Goal: Task Accomplishment & Management: Complete application form

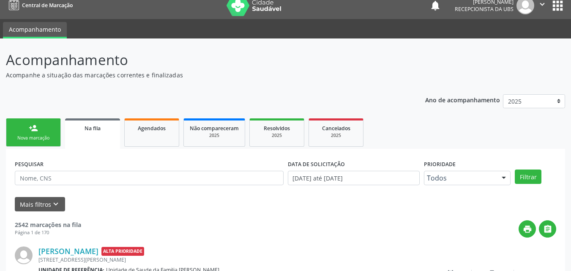
scroll to position [8, 0]
click at [39, 128] on link "person_add Nova marcação" at bounding box center [33, 132] width 55 height 28
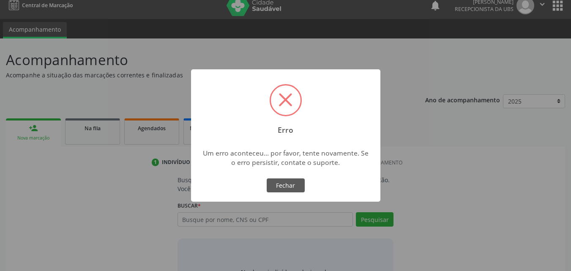
click at [278, 176] on div "× Erro Um erro aconteceu... por favor, tente novamente. Se o erro persistir, co…" at bounding box center [285, 135] width 189 height 133
click at [280, 182] on button "Fechar" at bounding box center [286, 185] width 38 height 14
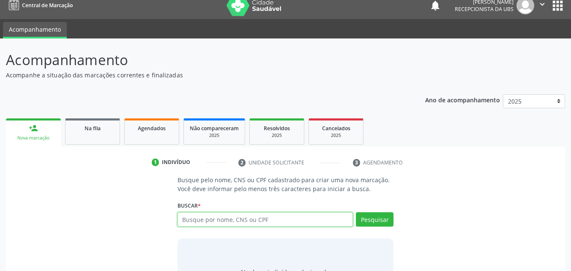
click at [254, 221] on input "text" at bounding box center [266, 219] width 176 height 14
type input "700003554778006"
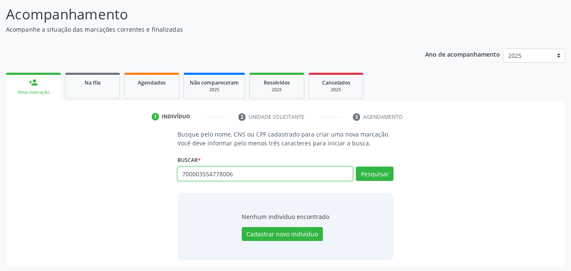
scroll to position [55, 0]
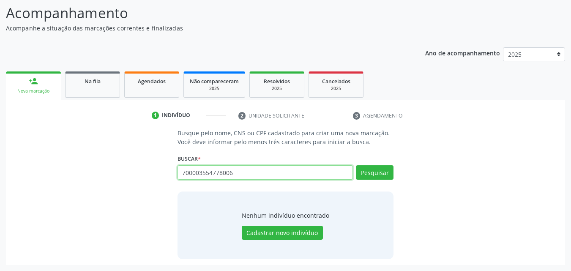
click at [243, 173] on input "700003554778006" at bounding box center [266, 172] width 176 height 14
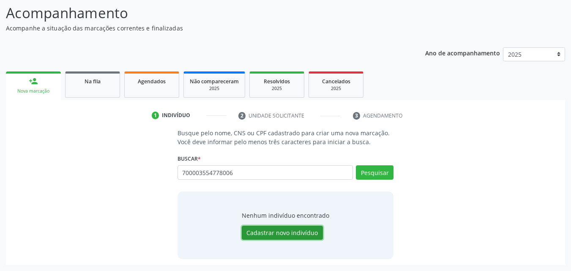
click at [270, 230] on button "Cadastrar novo indivíduo" at bounding box center [282, 233] width 81 height 14
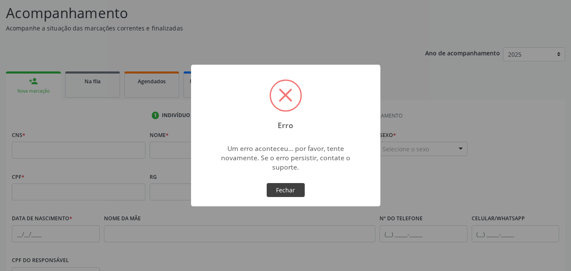
click at [291, 185] on button "Fechar" at bounding box center [286, 190] width 38 height 14
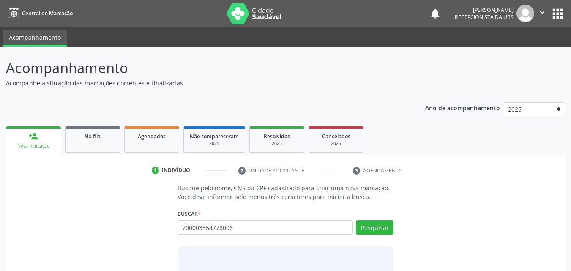
type input "700003554778006"
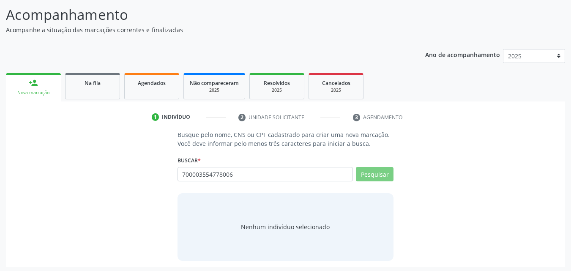
scroll to position [55, 0]
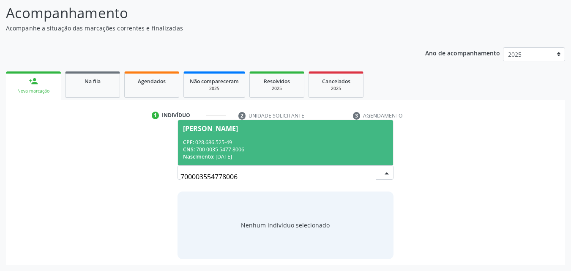
click at [227, 150] on div "CNS: 700 0035 5477 8006" at bounding box center [285, 149] width 205 height 7
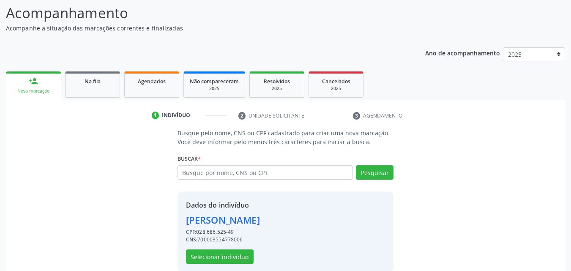
scroll to position [68, 0]
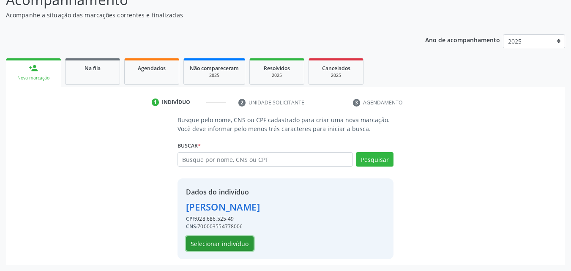
click at [234, 237] on button "Selecionar indivíduo" at bounding box center [220, 243] width 68 height 14
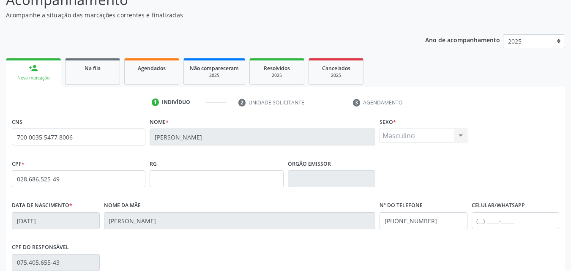
scroll to position [110, 0]
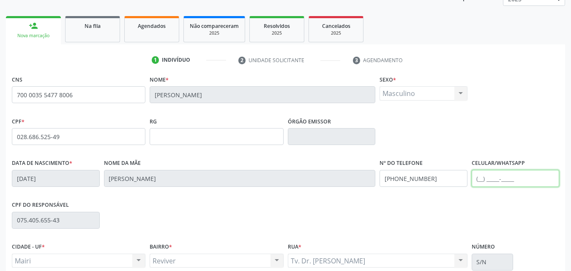
click at [493, 184] on input "text" at bounding box center [516, 178] width 88 height 17
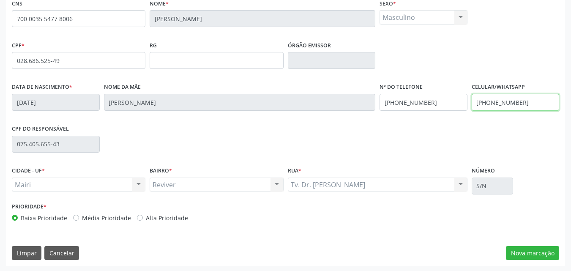
scroll to position [187, 0]
type input "(74) 99807-2699"
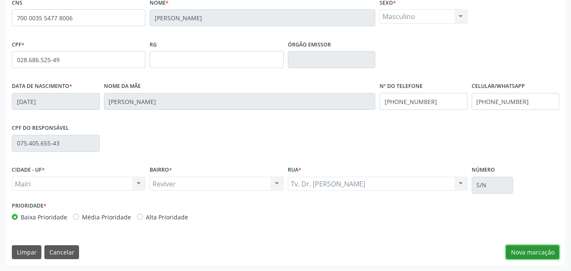
click at [521, 250] on button "Nova marcação" at bounding box center [532, 252] width 53 height 14
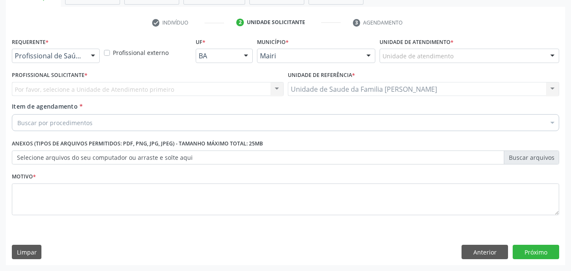
scroll to position [148, 0]
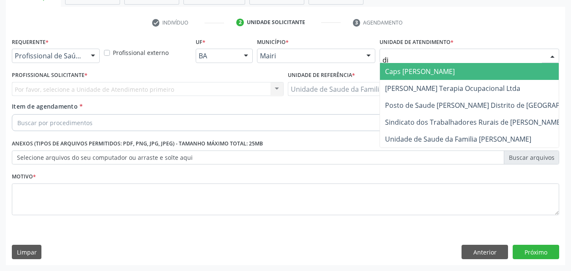
type input "dil"
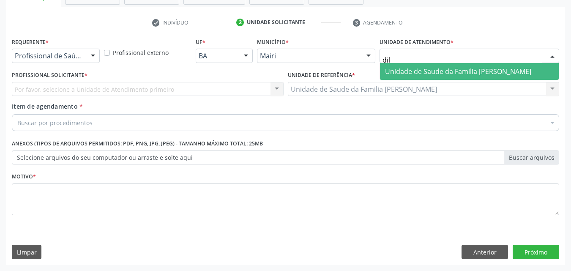
click at [418, 75] on span "Unidade de Saude da Familia [PERSON_NAME]" at bounding box center [458, 71] width 146 height 9
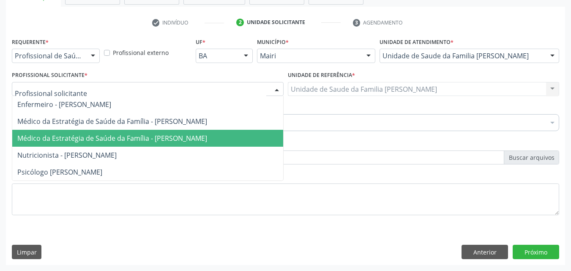
click at [72, 142] on span "Médico da Estratégia de Saúde da Família - [PERSON_NAME]" at bounding box center [112, 138] width 190 height 9
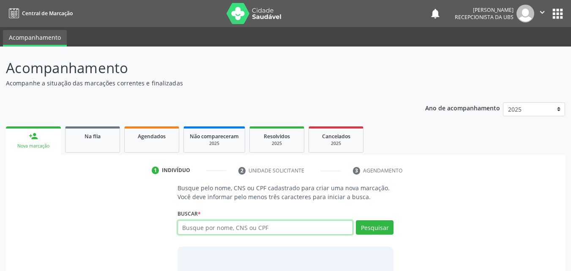
paste input "705006024090159"
type input "705006024090159"
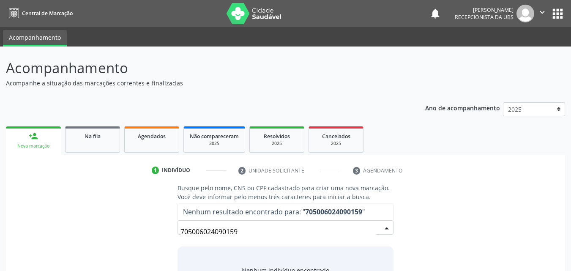
scroll to position [42, 0]
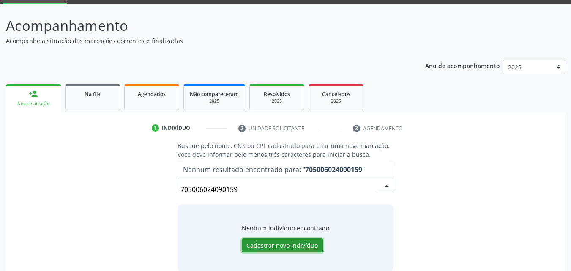
click at [281, 250] on button "Cadastrar novo indivíduo" at bounding box center [282, 245] width 81 height 14
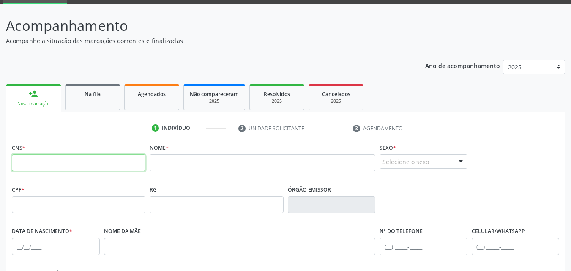
click at [64, 160] on input "text" at bounding box center [79, 162] width 134 height 17
paste input "705 0060 2409 0159"
type input "705 0060 2409 0159"
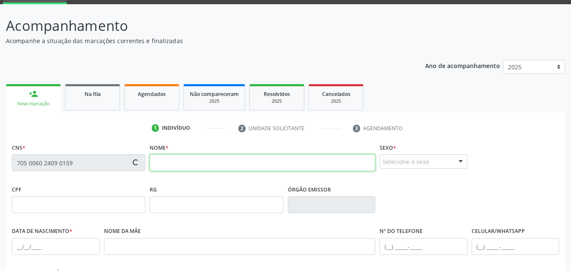
click at [243, 163] on input "text" at bounding box center [263, 162] width 226 height 17
paste input "[PERSON_NAME]"
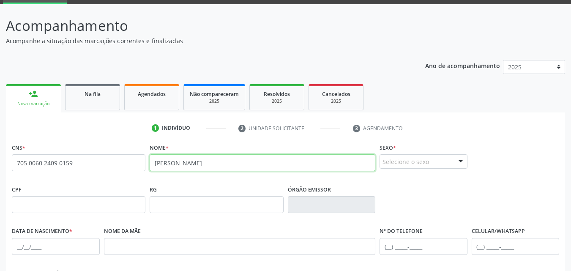
type input "[PERSON_NAME]"
click at [414, 160] on div "Selecione o sexo" at bounding box center [424, 161] width 88 height 14
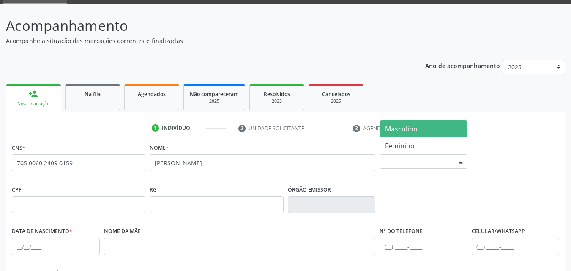
click at [408, 134] on span "Masculino" at bounding box center [401, 128] width 33 height 9
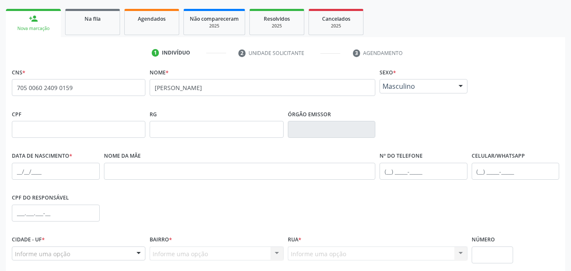
scroll to position [127, 0]
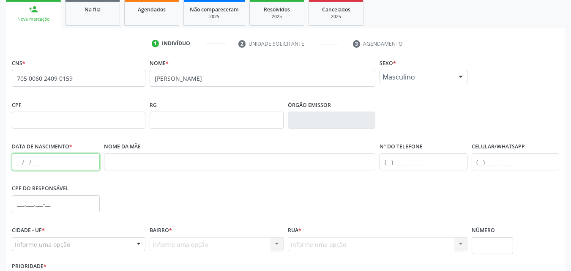
click at [34, 159] on input "text" at bounding box center [56, 161] width 88 height 17
paste input "[DATE]"
type input "[DATE]"
click at [488, 159] on input "text" at bounding box center [516, 161] width 88 height 17
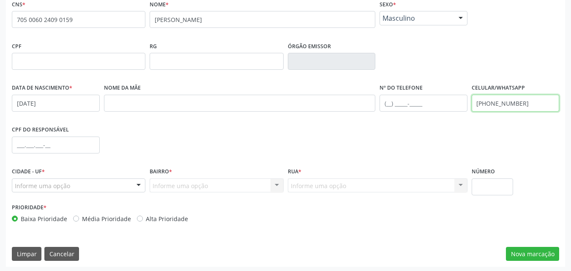
scroll to position [187, 0]
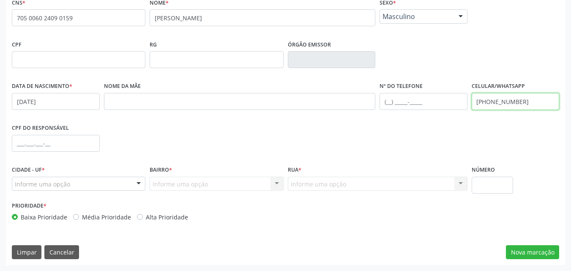
type input "[PHONE_NUMBER]"
click at [87, 182] on div "Informe uma opção" at bounding box center [79, 184] width 134 height 14
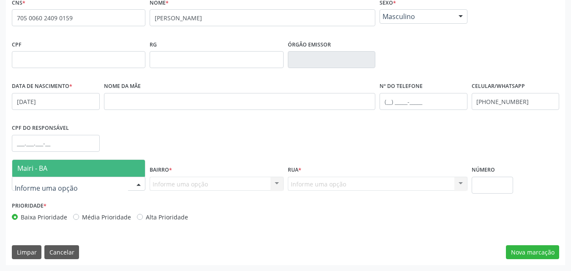
click at [81, 170] on span "Mairi - BA" at bounding box center [78, 168] width 133 height 17
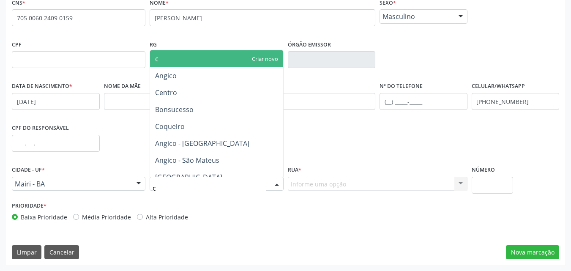
type input "co"
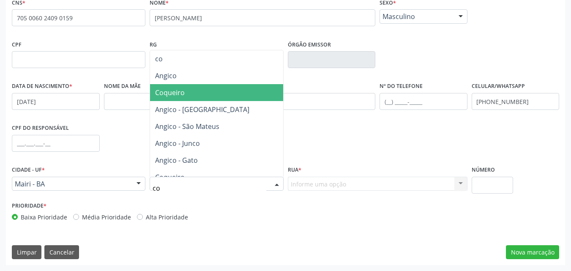
click at [193, 95] on span "Coqueiro" at bounding box center [216, 92] width 133 height 17
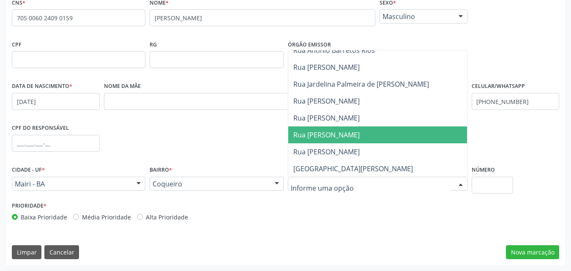
scroll to position [85, 0]
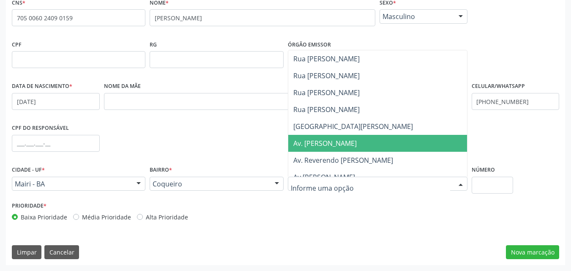
click at [341, 140] on span "Av. [PERSON_NAME]" at bounding box center [324, 143] width 63 height 9
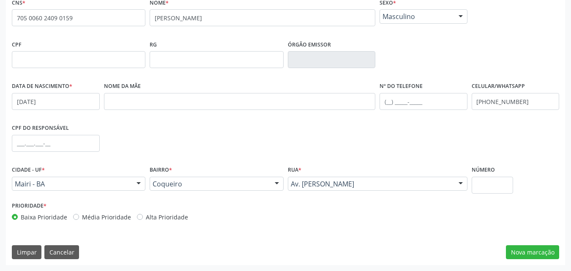
click at [174, 213] on label "Alta Prioridade" at bounding box center [167, 217] width 42 height 9
click at [143, 213] on input "Alta Prioridade" at bounding box center [140, 217] width 6 height 8
radio input "true"
click at [522, 246] on button "Nova marcação" at bounding box center [532, 252] width 53 height 14
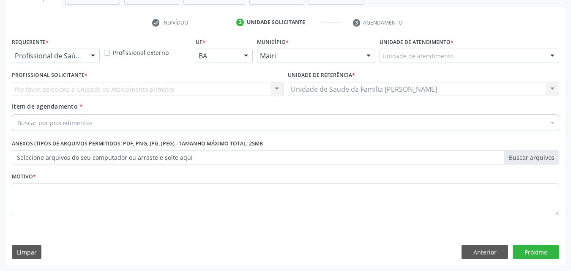
scroll to position [148, 0]
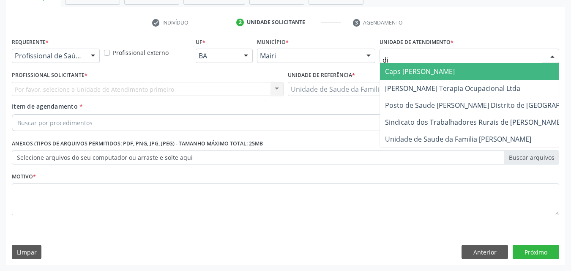
type input "dil"
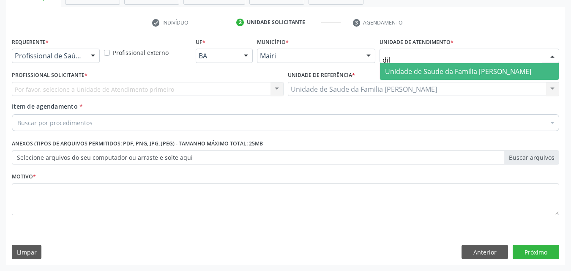
click at [409, 77] on span "Unidade de Saude da Familia [PERSON_NAME]" at bounding box center [469, 71] width 179 height 17
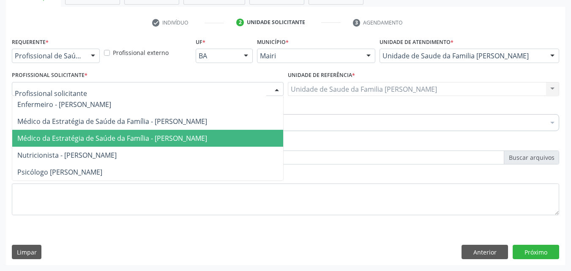
click at [72, 134] on span "Médico da Estratégia de Saúde da Família - [PERSON_NAME]" at bounding box center [112, 138] width 190 height 9
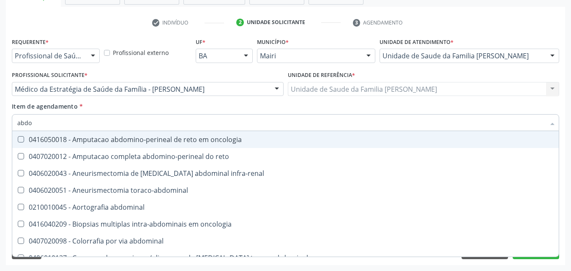
type input "abdom"
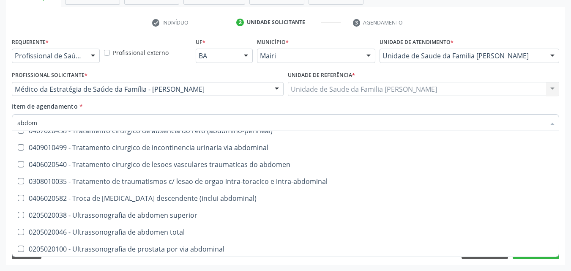
scroll to position [551, 0]
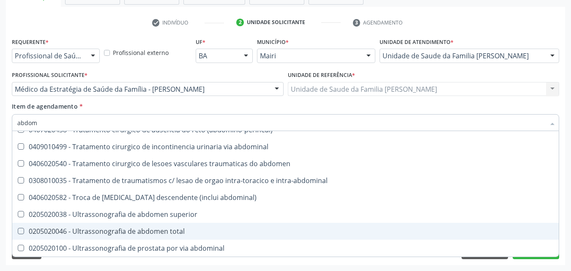
click at [168, 231] on div "0205020046 - Ultrassonografia de abdomen total" at bounding box center [285, 231] width 536 height 7
checkbox total "true"
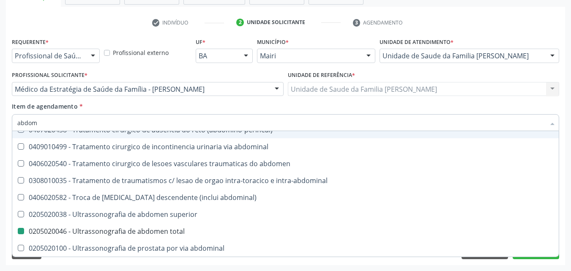
click at [277, 107] on div "Item de agendamento * [PERSON_NAME] seleção 0416050018 - Amputacao abdomino-per…" at bounding box center [285, 115] width 547 height 27
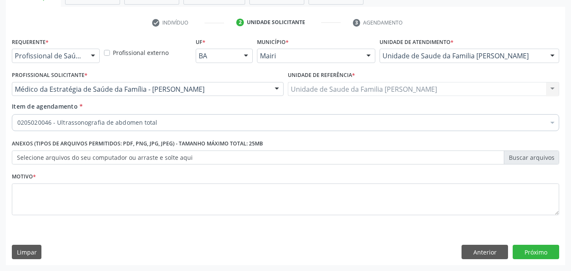
scroll to position [0, 0]
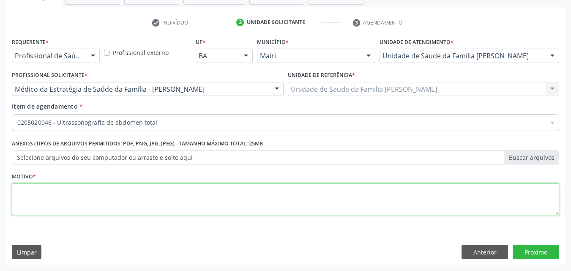
click at [106, 200] on textarea at bounding box center [285, 199] width 547 height 32
type textarea "dores"
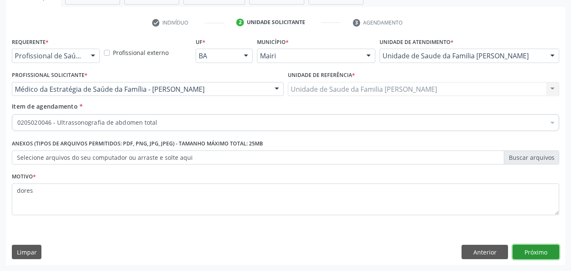
click at [540, 247] on button "Próximo" at bounding box center [536, 252] width 46 height 14
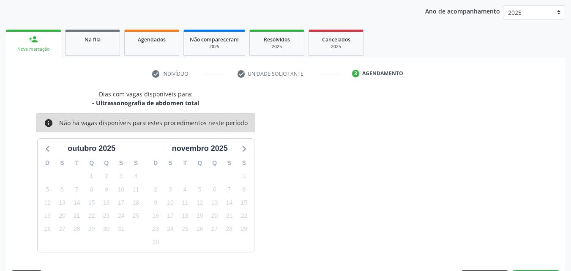
scroll to position [122, 0]
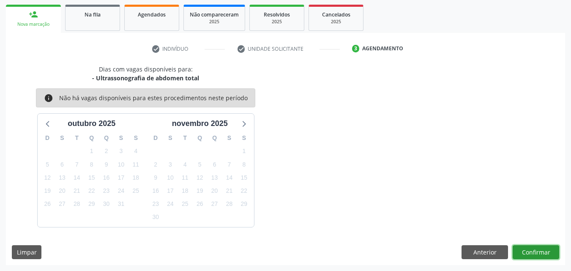
click at [540, 253] on button "Confirmar" at bounding box center [536, 252] width 46 height 14
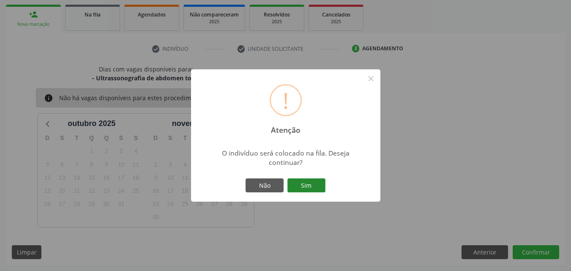
click at [313, 187] on button "Sim" at bounding box center [306, 185] width 38 height 14
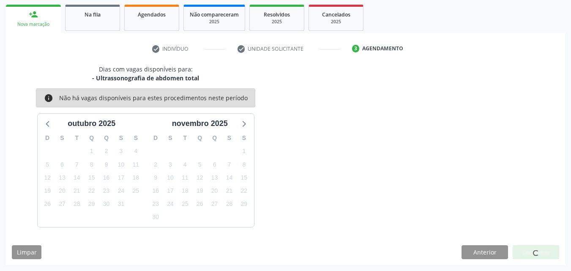
scroll to position [8, 0]
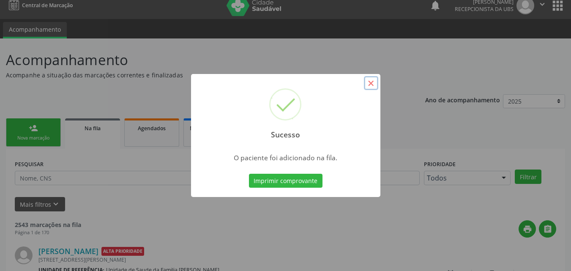
click at [374, 87] on button "×" at bounding box center [371, 83] width 14 height 14
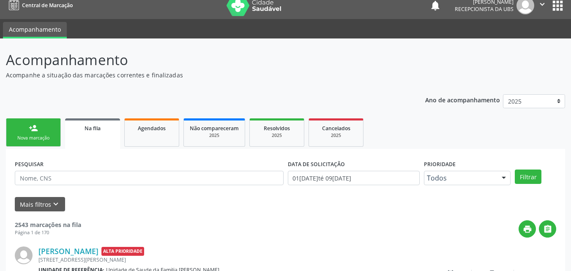
click at [55, 119] on link "person_add Nova marcação" at bounding box center [33, 132] width 55 height 28
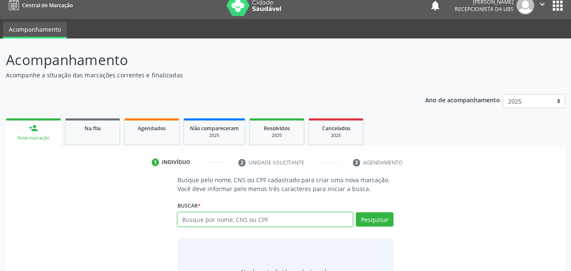
click at [216, 215] on input "text" at bounding box center [266, 219] width 176 height 14
paste input "705006024090159"
type input "705006024090159"
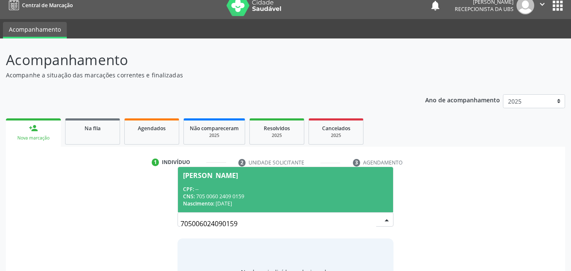
click at [259, 193] on div "CNS: 705 0060 2409 0159" at bounding box center [285, 196] width 205 height 7
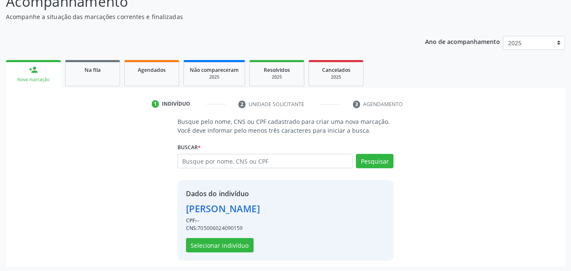
scroll to position [68, 0]
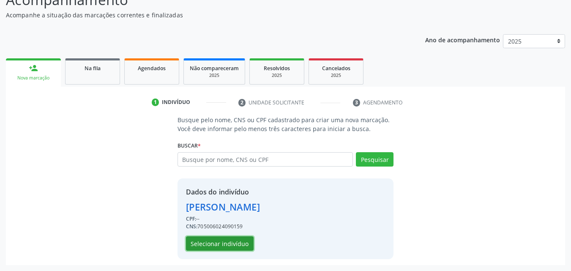
click at [239, 242] on button "Selecionar indivíduo" at bounding box center [220, 243] width 68 height 14
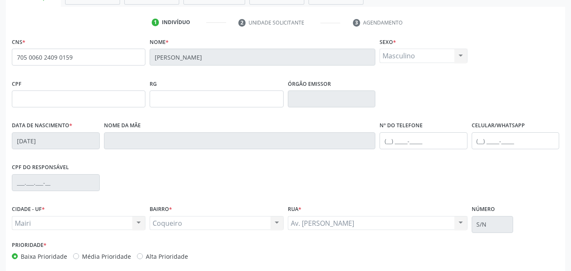
scroll to position [153, 0]
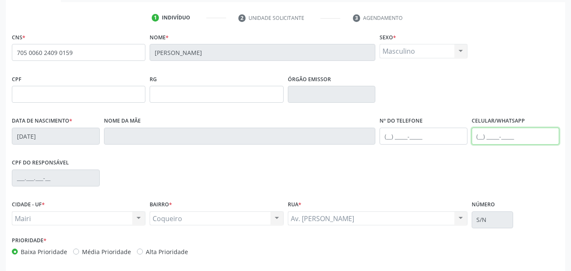
click at [481, 132] on input "text" at bounding box center [516, 136] width 88 height 17
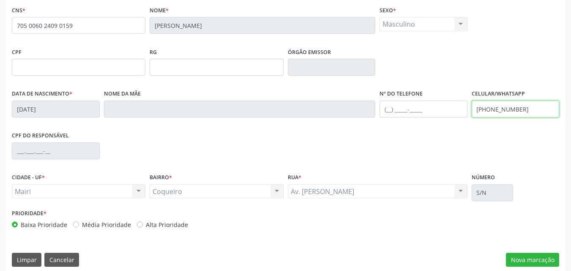
scroll to position [187, 0]
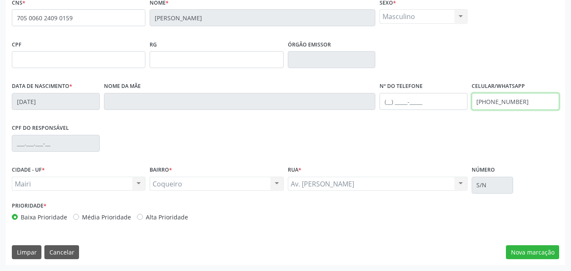
type input "[PHONE_NUMBER]"
click at [154, 217] on label "Alta Prioridade" at bounding box center [167, 217] width 42 height 9
click at [143, 217] on input "Alta Prioridade" at bounding box center [140, 217] width 6 height 8
radio input "true"
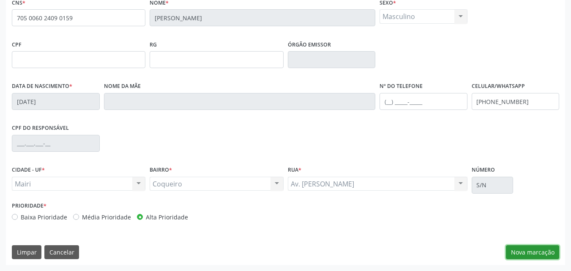
click at [528, 254] on button "Nova marcação" at bounding box center [532, 252] width 53 height 14
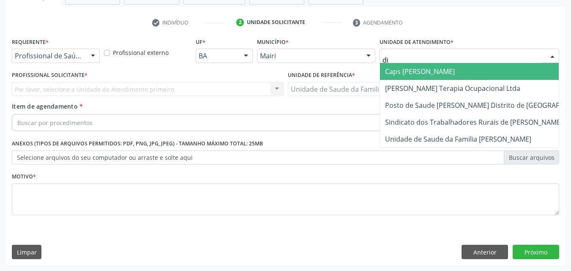
type input "dil"
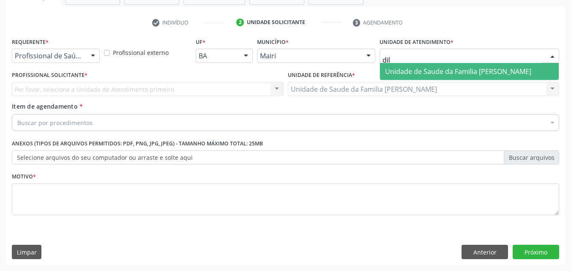
click at [398, 63] on span "Unidade de Saude da Familia [PERSON_NAME]" at bounding box center [469, 71] width 179 height 17
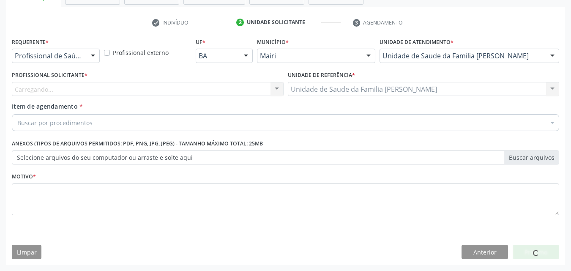
click at [51, 96] on div "Profissional Solicitante * [GEOGRAPHIC_DATA]... Nenhum resultado encontrado par…" at bounding box center [148, 85] width 276 height 33
click at [46, 92] on div "Carregando... Nenhum resultado encontrado para: " " Não há nenhuma opção para s…" at bounding box center [148, 89] width 272 height 14
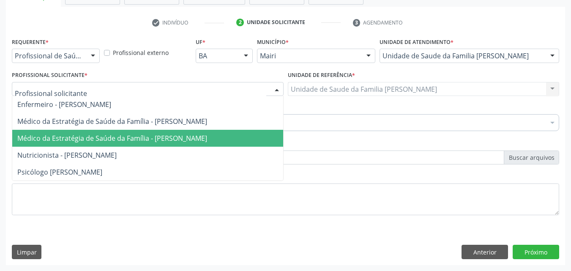
click at [48, 133] on span "Médico da Estratégia de Saúde da Família - [PERSON_NAME]" at bounding box center [147, 138] width 271 height 17
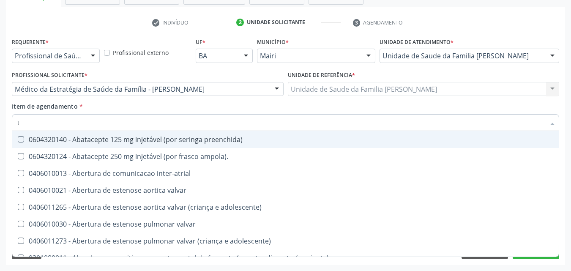
type input "[MEDICAL_DATA]"
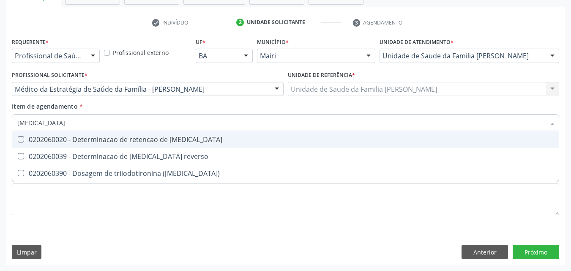
click at [93, 146] on span "0202060020 - Determinacao de retencao de [MEDICAL_DATA]" at bounding box center [285, 139] width 546 height 17
checkbox t3 "false"
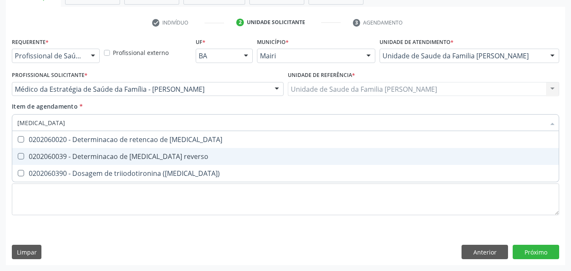
click at [94, 155] on div "0202060039 - Determinacao de [MEDICAL_DATA] reverso" at bounding box center [285, 156] width 536 height 7
checkbox reverso "false"
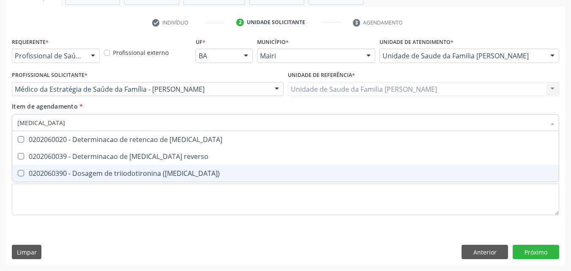
click at [103, 167] on span "0202060390 - Dosagem de triiodotironina ([MEDICAL_DATA])" at bounding box center [285, 173] width 546 height 17
checkbox \(t3\) "true"
type input "t"
checkbox \(t3\) "false"
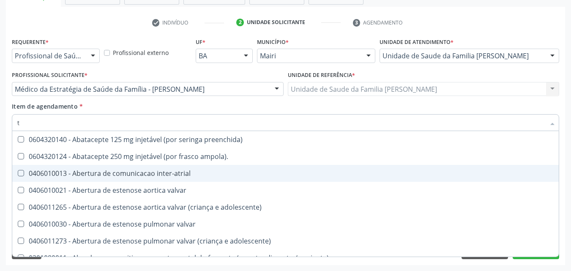
type input "t4"
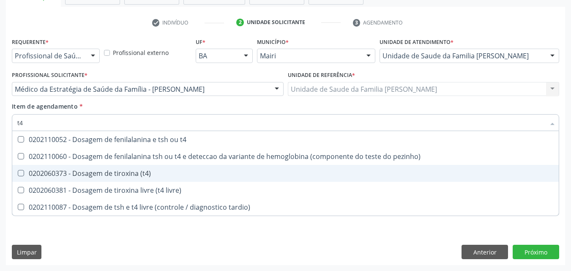
click at [103, 173] on div "0202060373 - Dosagem de tiroxina (t4)" at bounding box center [285, 173] width 536 height 7
checkbox \(t4\) "true"
type input "t"
checkbox \(t4\) "false"
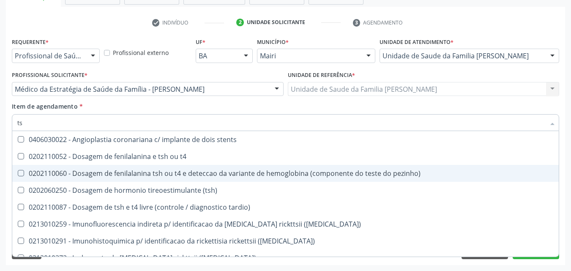
type input "tsh"
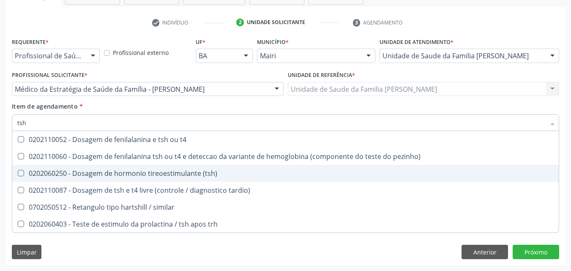
click at [155, 180] on span "0202060250 - Dosagem de hormonio tireoestimulante (tsh)" at bounding box center [285, 173] width 546 height 17
checkbox \(tsh\) "true"
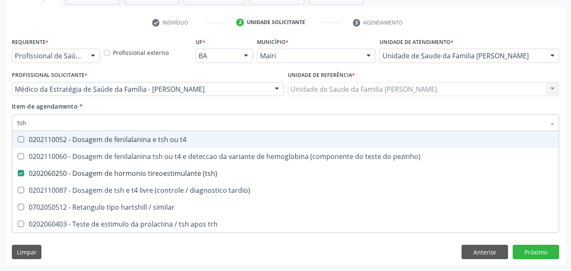
click at [197, 110] on div "Item de agendamento * tsh Desfazer seleção 0202110052 - Dosagem de fenilalanina…" at bounding box center [285, 115] width 547 height 27
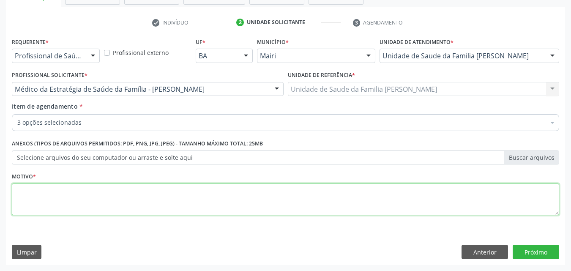
click at [90, 208] on textarea at bounding box center [285, 199] width 547 height 32
type textarea "ACOMPANHAMENTO"
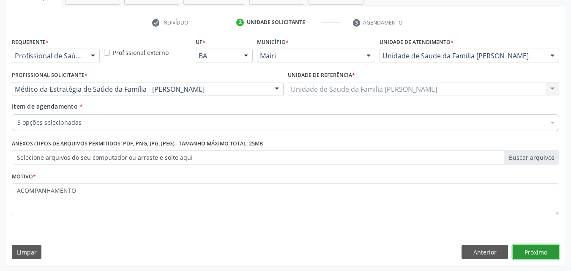
click at [533, 251] on button "Próximo" at bounding box center [536, 252] width 46 height 14
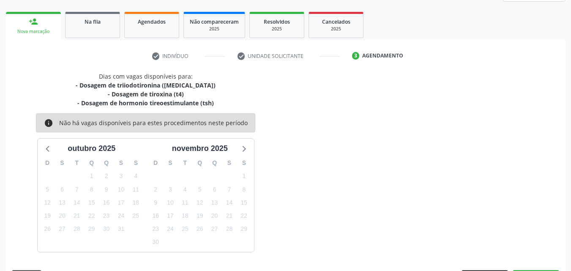
scroll to position [139, 0]
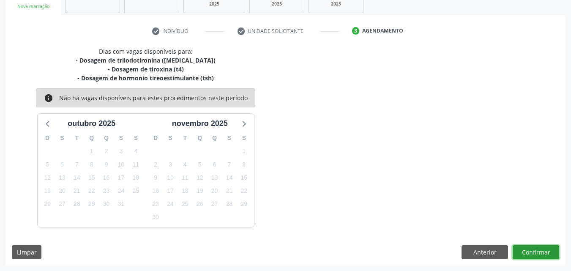
click at [533, 251] on button "Confirmar" at bounding box center [536, 252] width 46 height 14
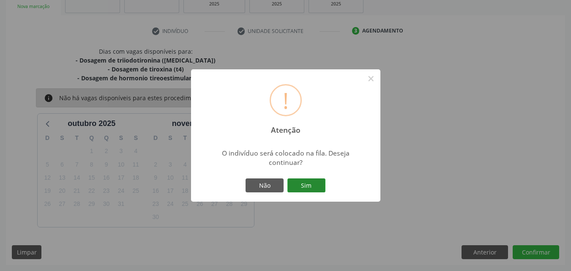
click at [311, 187] on button "Sim" at bounding box center [306, 185] width 38 height 14
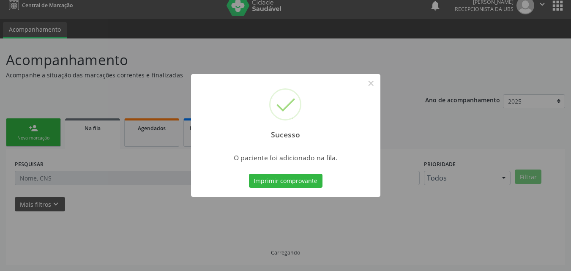
scroll to position [8, 0]
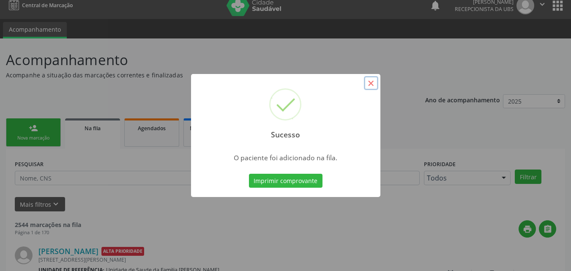
click at [374, 86] on button "×" at bounding box center [371, 83] width 14 height 14
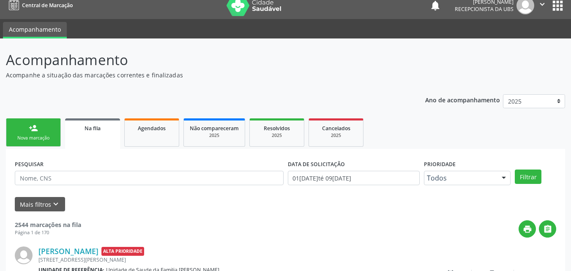
click at [49, 128] on link "person_add Nova marcação" at bounding box center [33, 132] width 55 height 28
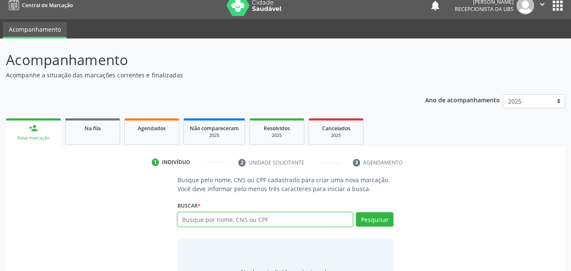
click at [198, 221] on input "text" at bounding box center [266, 219] width 176 height 14
type input "700701970943570"
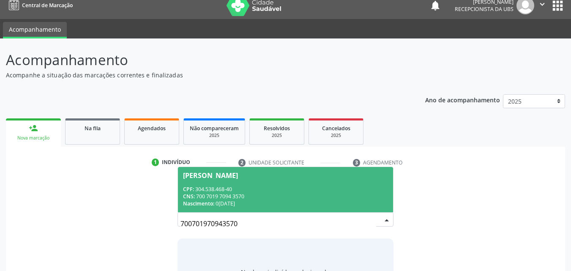
click at [303, 183] on span "[PERSON_NAME] CPF: 304.538.468-40 CNS: 700 7019 7094 3570 Nascimento: 0[DATE]" at bounding box center [286, 189] width 216 height 45
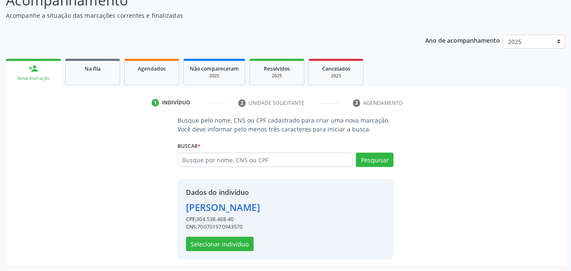
scroll to position [68, 0]
click at [221, 238] on button "Selecionar indivíduo" at bounding box center [220, 243] width 68 height 14
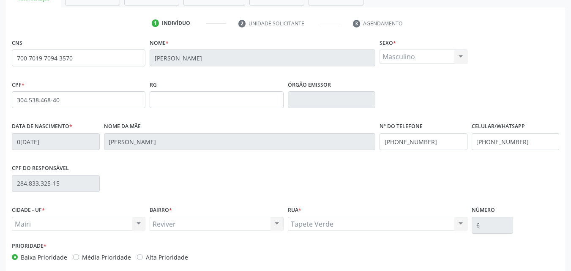
scroll to position [153, 0]
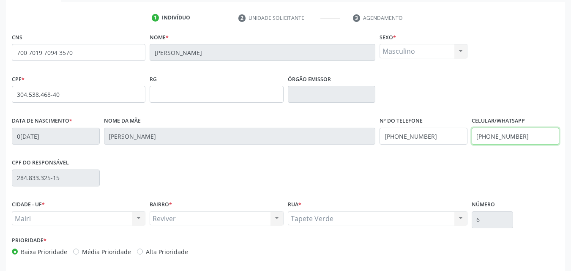
click at [524, 139] on input "[PHONE_NUMBER]" at bounding box center [516, 136] width 88 height 17
type input "("
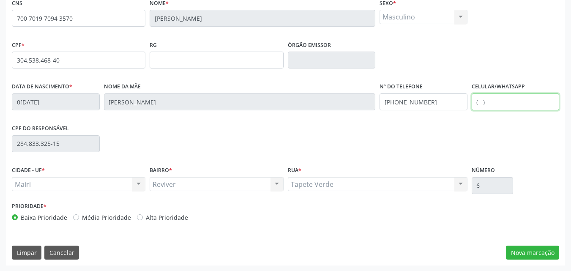
scroll to position [187, 0]
click at [164, 218] on label "Alta Prioridade" at bounding box center [167, 217] width 42 height 9
click at [143, 218] on input "Alta Prioridade" at bounding box center [140, 217] width 6 height 8
radio input "true"
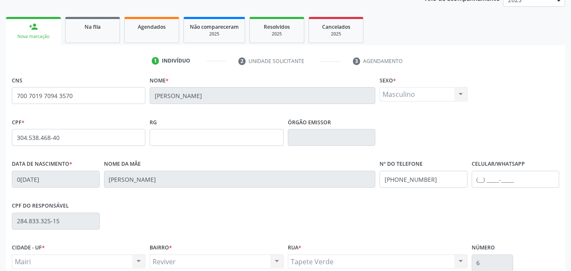
scroll to position [103, 0]
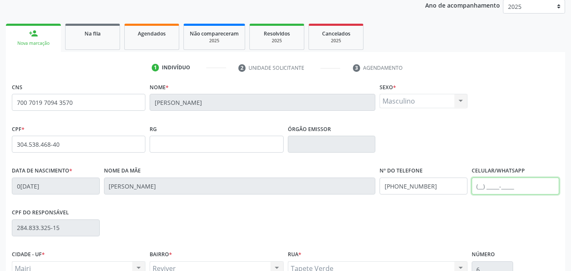
click at [502, 186] on input "text" at bounding box center [516, 186] width 88 height 17
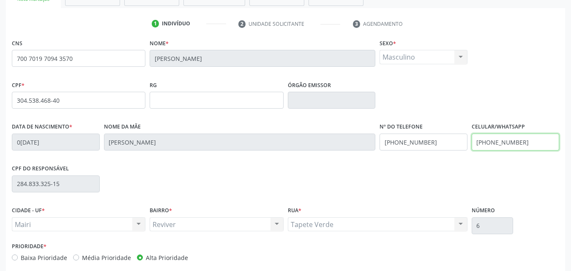
scroll to position [187, 0]
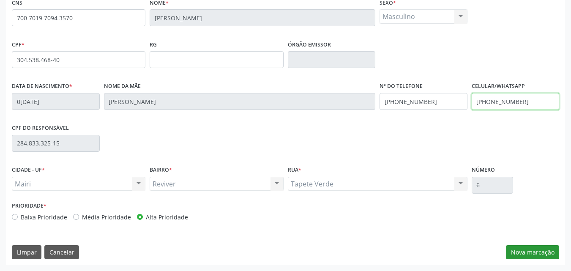
type input "[PHONE_NUMBER]"
click at [533, 256] on button "Nova marcação" at bounding box center [532, 252] width 53 height 14
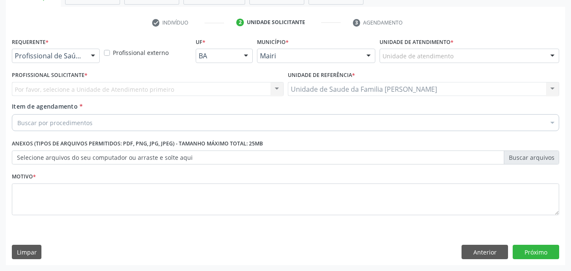
click at [399, 49] on div "Unidade de atendimento" at bounding box center [470, 56] width 180 height 14
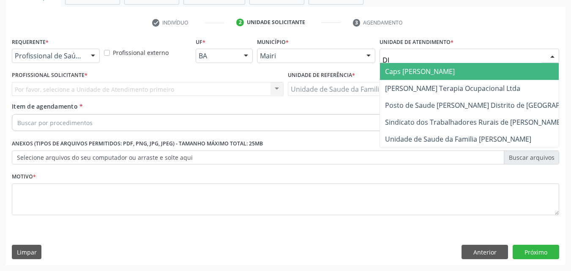
type input "DIL"
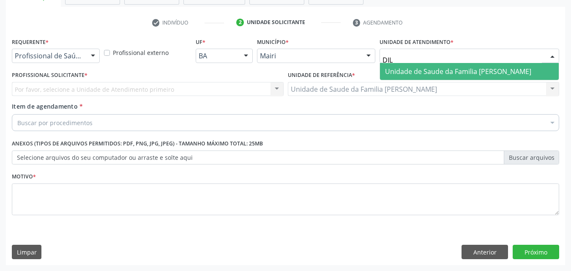
click at [414, 67] on span "Unidade de Saude da Familia [PERSON_NAME]" at bounding box center [458, 71] width 146 height 9
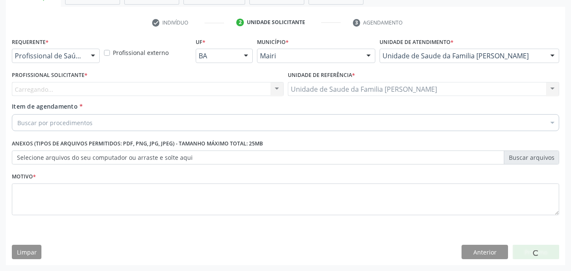
click at [110, 90] on div "Carregando... Nenhum resultado encontrado para: " " Não há nenhuma opção para s…" at bounding box center [148, 89] width 272 height 14
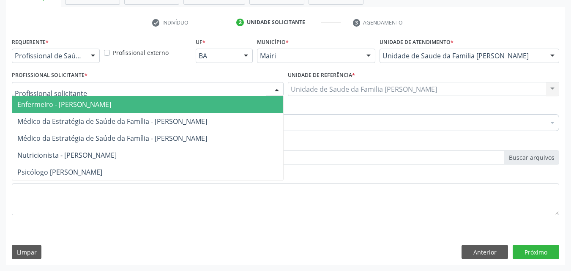
click at [116, 91] on div at bounding box center [148, 89] width 272 height 14
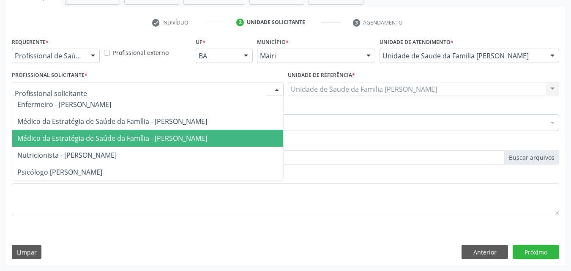
click at [91, 131] on span "Médico da Estratégia de Saúde da Família - [PERSON_NAME]" at bounding box center [147, 138] width 271 height 17
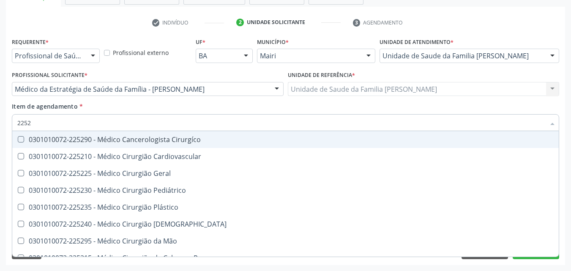
type input "22527"
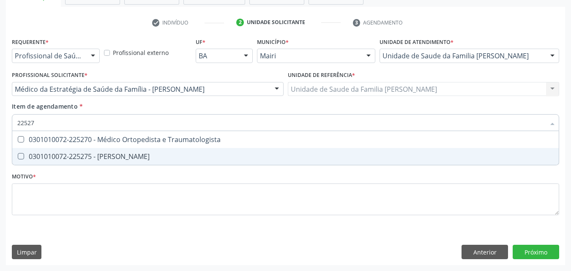
click at [142, 155] on div "0301010072-225275 - [PERSON_NAME]" at bounding box center [285, 156] width 536 height 7
checkbox Otorrinolaringologista "true"
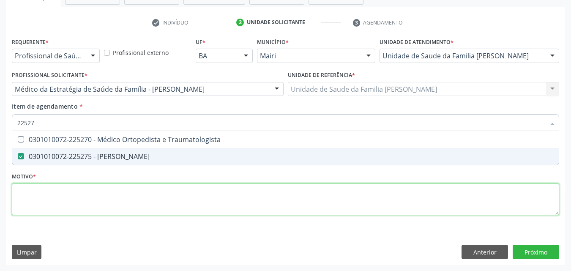
click at [122, 185] on div "Requerente * Profissional de Saúde Profissional de Saúde Paciente Nenhum result…" at bounding box center [285, 131] width 547 height 191
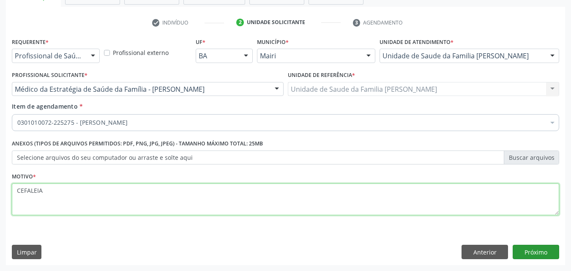
type textarea "CEFALEIA"
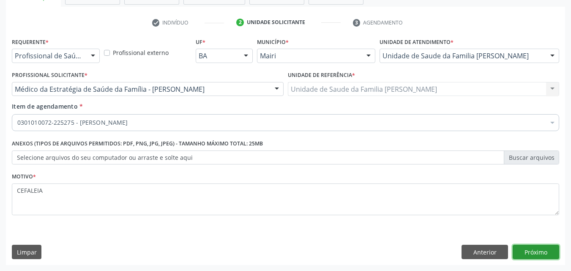
click at [522, 254] on button "Próximo" at bounding box center [536, 252] width 46 height 14
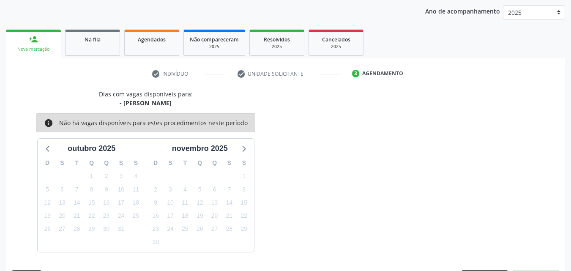
scroll to position [122, 0]
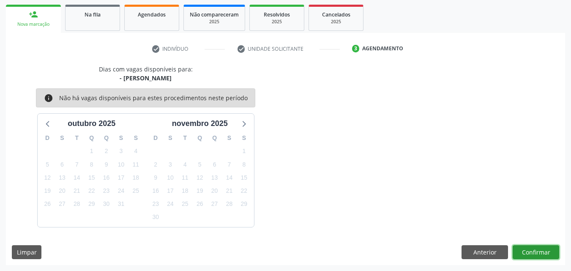
click at [522, 254] on button "Confirmar" at bounding box center [536, 252] width 46 height 14
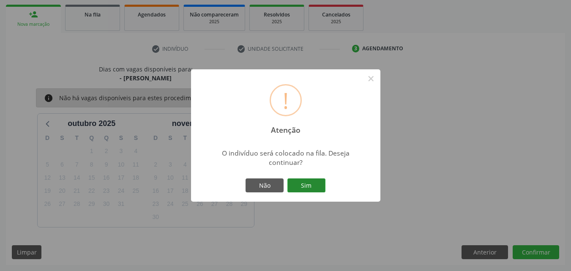
click at [322, 186] on button "Sim" at bounding box center [306, 185] width 38 height 14
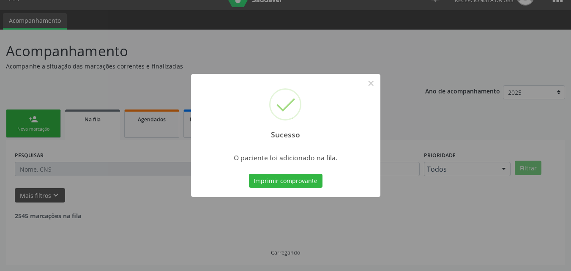
scroll to position [8, 0]
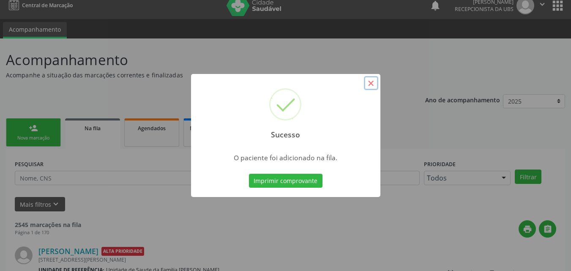
click at [370, 82] on button "×" at bounding box center [371, 83] width 14 height 14
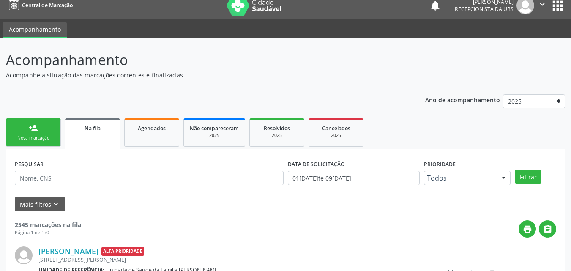
click at [27, 126] on link "person_add Nova marcação" at bounding box center [33, 132] width 55 height 28
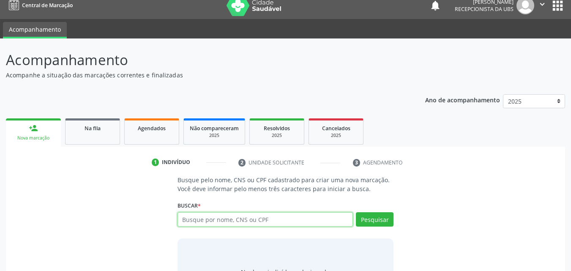
click at [193, 216] on input "text" at bounding box center [266, 219] width 176 height 14
paste input "705006024090159"
type input "705006024090159"
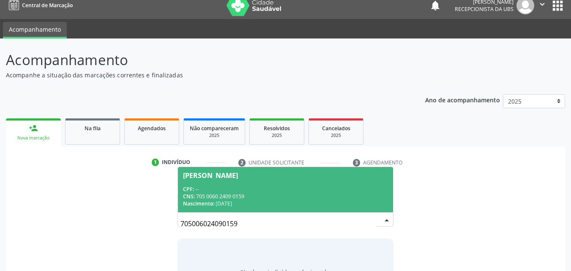
click at [244, 194] on div "CNS: 705 0060 2409 0159" at bounding box center [285, 196] width 205 height 7
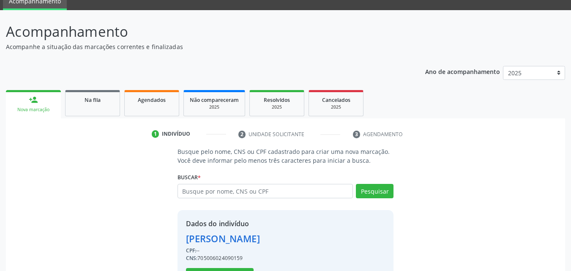
scroll to position [68, 0]
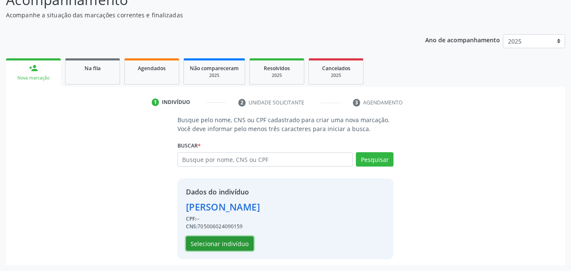
click at [227, 238] on button "Selecionar indivíduo" at bounding box center [220, 243] width 68 height 14
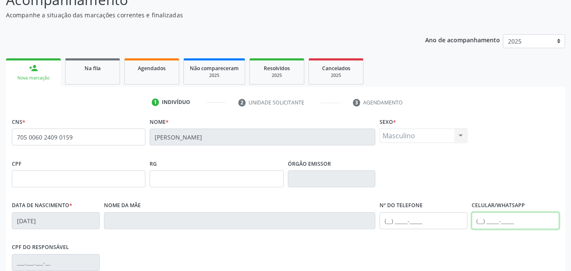
click at [487, 219] on input "text" at bounding box center [516, 220] width 88 height 17
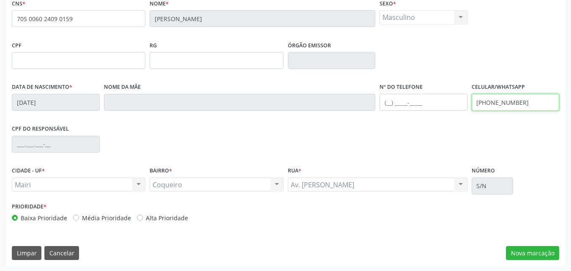
scroll to position [187, 0]
type input "[PHONE_NUMBER]"
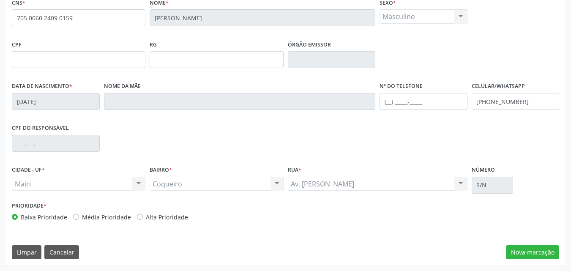
click at [172, 218] on label "Alta Prioridade" at bounding box center [167, 217] width 42 height 9
click at [143, 218] on input "Alta Prioridade" at bounding box center [140, 217] width 6 height 8
radio input "true"
click at [533, 250] on button "Nova marcação" at bounding box center [532, 252] width 53 height 14
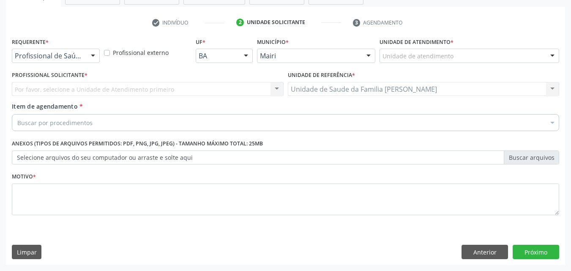
scroll to position [148, 0]
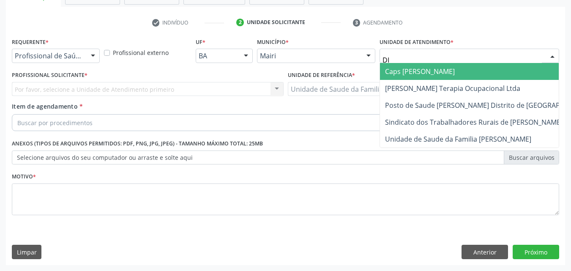
type input "DIL"
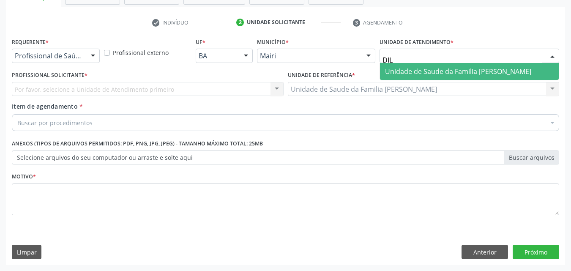
click at [428, 68] on span "Unidade de Saude da Familia [PERSON_NAME]" at bounding box center [458, 71] width 146 height 9
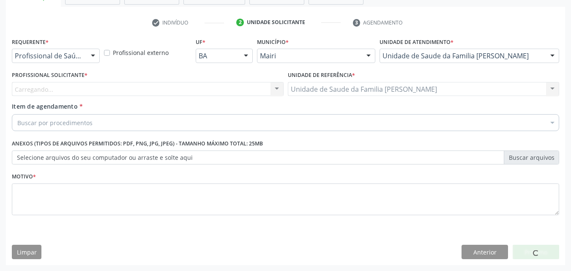
click at [78, 87] on div "Carregando... Nenhum resultado encontrado para: " " Não há nenhuma opção para s…" at bounding box center [148, 89] width 272 height 14
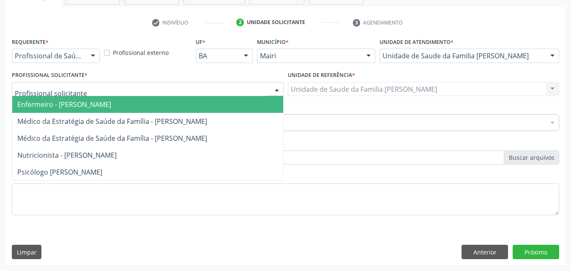
click at [78, 87] on div at bounding box center [148, 89] width 272 height 14
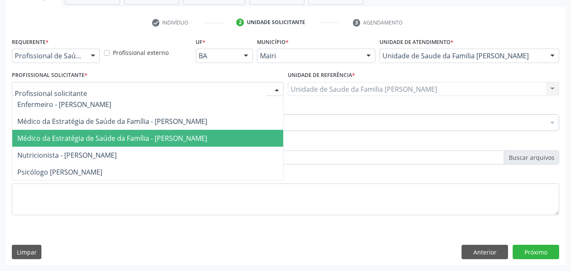
click at [89, 133] on span "Médico da Estratégia de Saúde da Família - [PERSON_NAME]" at bounding box center [147, 138] width 271 height 17
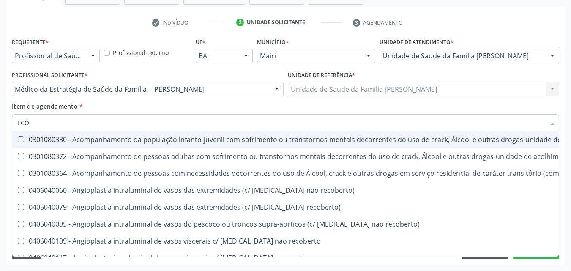
type input "ECOC"
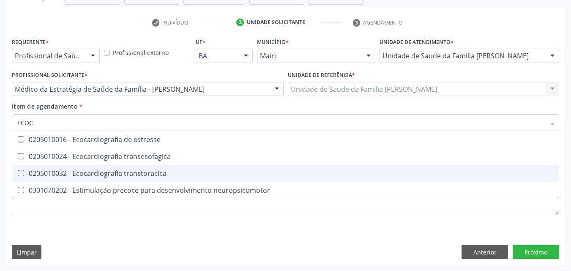
click at [144, 167] on span "0205010032 - Ecocardiografia transtoracica" at bounding box center [285, 173] width 546 height 17
checkbox transtoracica "true"
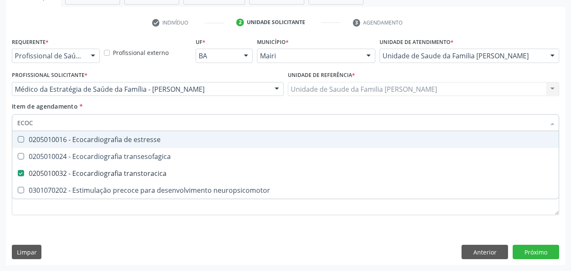
click at [186, 104] on div "Item de agendamento * ECOC Desfazer seleção 0205010016 - Ecocardiografia de est…" at bounding box center [285, 115] width 547 height 27
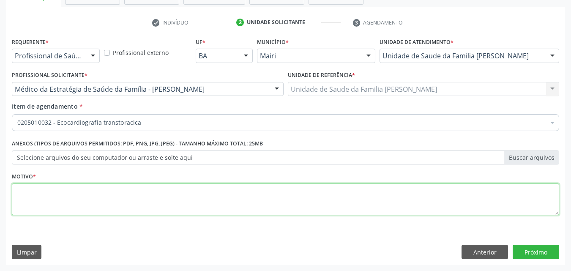
click at [70, 192] on textarea at bounding box center [285, 199] width 547 height 32
type textarea "ACOMPANHAMENTO"
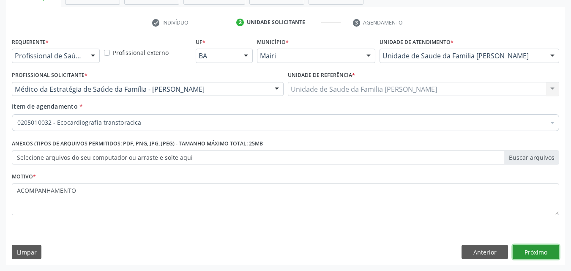
click at [544, 246] on button "Próximo" at bounding box center [536, 252] width 46 height 14
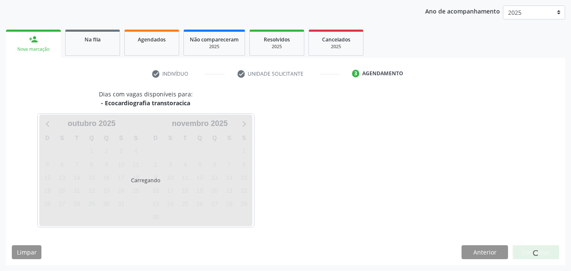
scroll to position [122, 0]
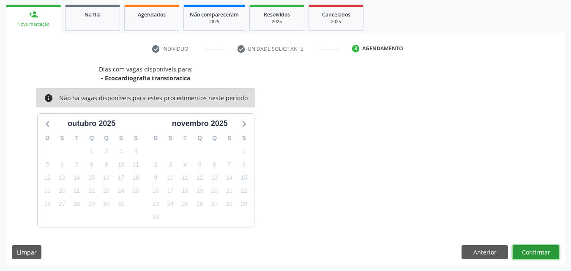
click at [536, 250] on button "Confirmar" at bounding box center [536, 252] width 46 height 14
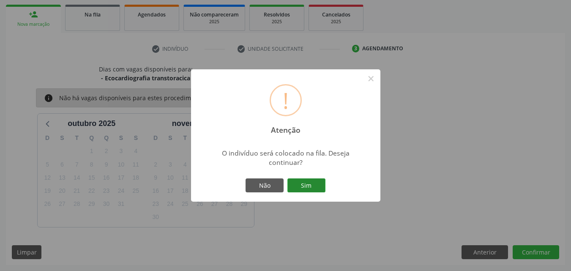
click at [307, 188] on button "Sim" at bounding box center [306, 185] width 38 height 14
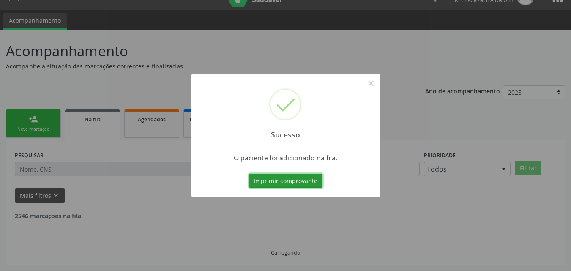
scroll to position [8, 0]
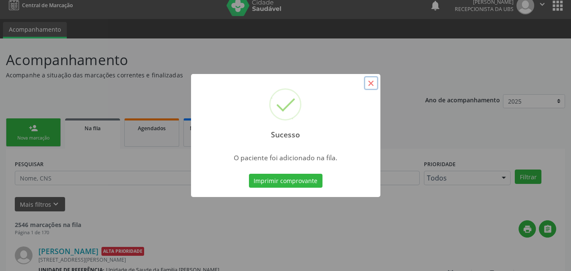
click at [371, 82] on button "×" at bounding box center [371, 83] width 14 height 14
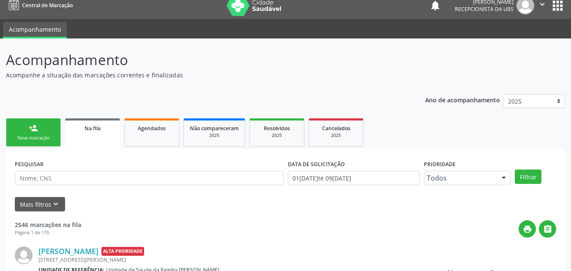
click at [35, 131] on div "person_add" at bounding box center [33, 127] width 9 height 9
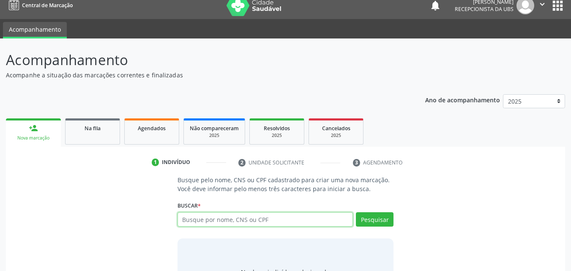
click at [233, 223] on input "text" at bounding box center [266, 219] width 176 height 14
paste input "705006024090159"
type input "705006024090159"
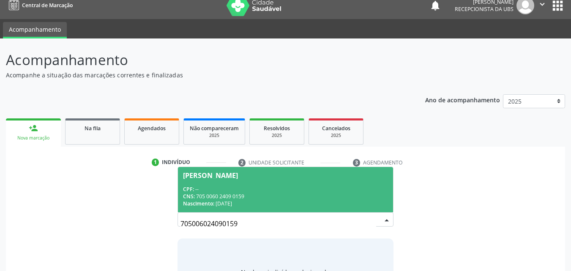
click at [261, 193] on div "CNS: 705 0060 2409 0159" at bounding box center [285, 196] width 205 height 7
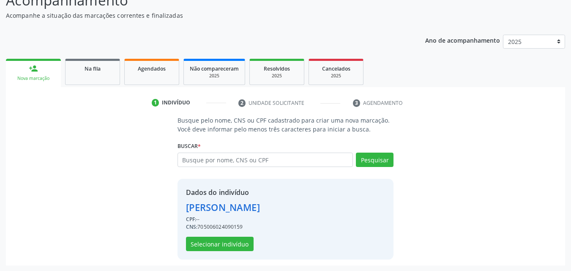
scroll to position [68, 0]
click at [221, 241] on button "Selecionar indivíduo" at bounding box center [220, 243] width 68 height 14
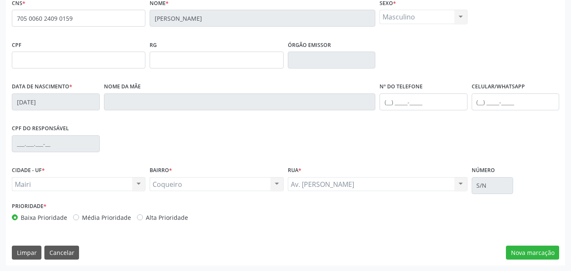
scroll to position [187, 0]
click at [484, 92] on label "Celular/WhatsApp" at bounding box center [498, 86] width 53 height 13
click at [485, 103] on input "text" at bounding box center [516, 101] width 88 height 17
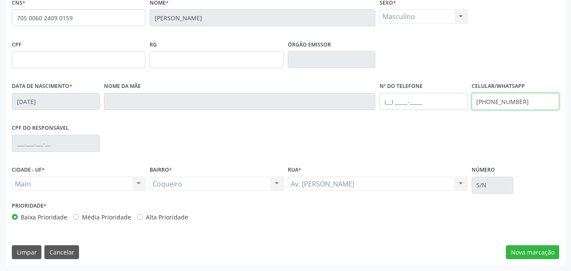
type input "[PHONE_NUMBER]"
click at [158, 213] on label "Alta Prioridade" at bounding box center [167, 217] width 42 height 9
click at [143, 213] on input "Alta Prioridade" at bounding box center [140, 217] width 6 height 8
radio input "true"
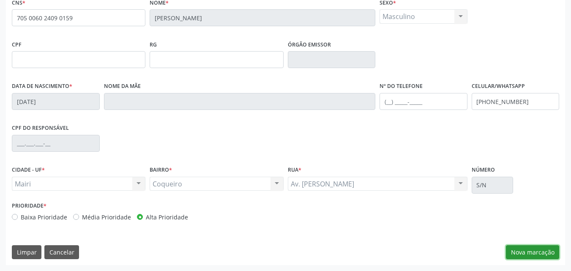
click at [546, 249] on button "Nova marcação" at bounding box center [532, 252] width 53 height 14
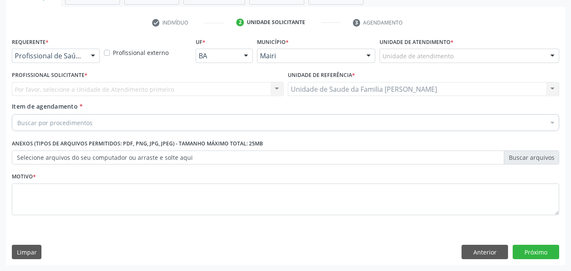
scroll to position [148, 0]
click at [429, 62] on div "Unidade de atendimento" at bounding box center [470, 56] width 180 height 14
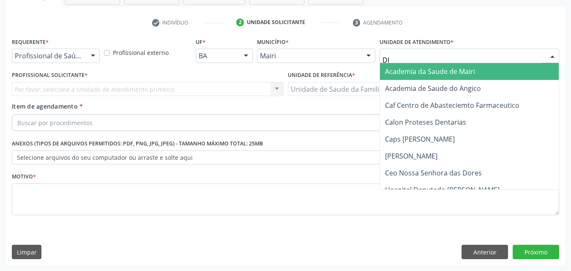
type input "DIL"
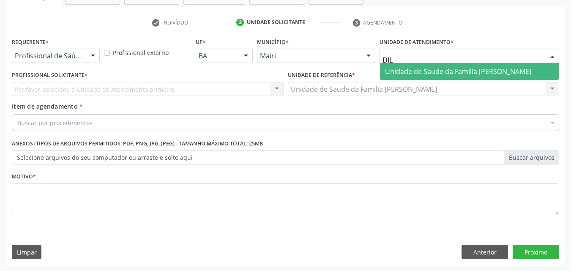
click at [431, 76] on span "Unidade de Saude da Familia [PERSON_NAME]" at bounding box center [469, 71] width 179 height 17
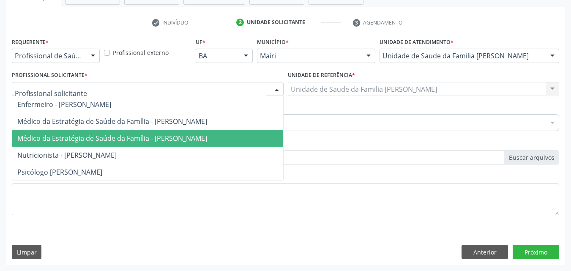
click at [93, 144] on span "Médico da Estratégia de Saúde da Família - [PERSON_NAME]" at bounding box center [147, 138] width 271 height 17
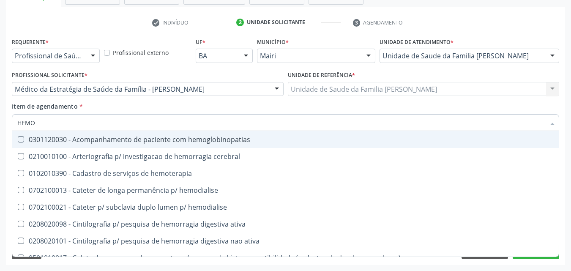
type input "HEMOG"
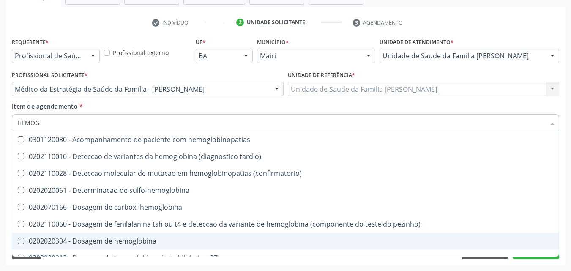
click at [137, 238] on div "0202020304 - Dosagem de hemoglobina" at bounding box center [285, 241] width 536 height 7
checkbox hemoglobina "true"
type input "HEMOGR"
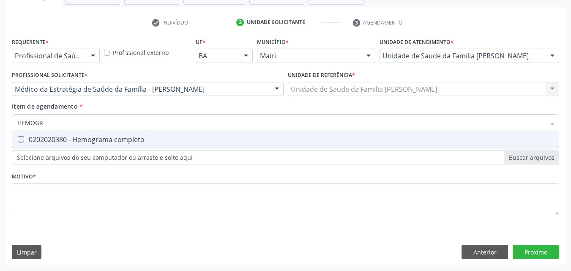
click at [95, 143] on div "0202020380 - Hemograma completo" at bounding box center [285, 139] width 536 height 7
checkbox completo "true"
type input "HEMOG"
checkbox completo "false"
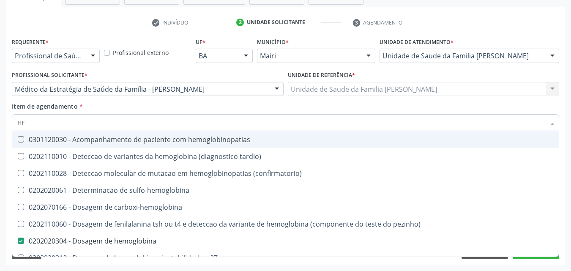
type input "H"
checkbox hemoglobina "false"
checkbox completo "false"
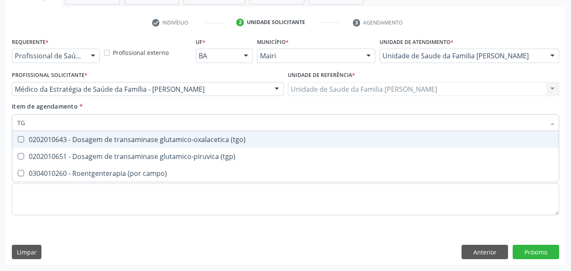
type input "TGP"
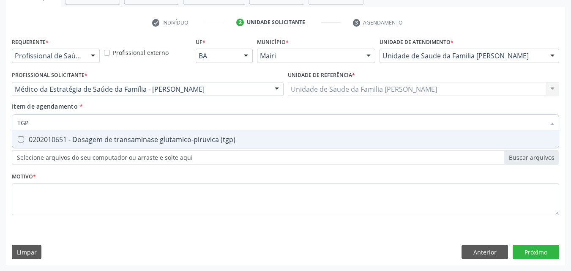
click at [95, 143] on div "0202010651 - Dosagem de transaminase glutamico-piruvica (tgp)" at bounding box center [285, 139] width 536 height 7
checkbox \(tgp\) "true"
type input "TG"
checkbox \(tgp\) "false"
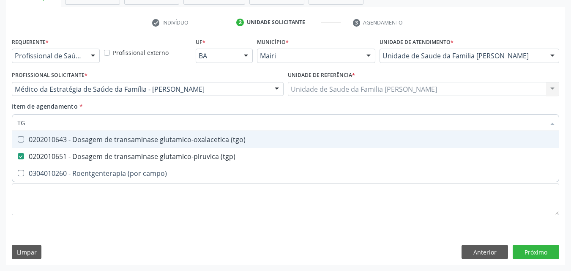
type input "TGO"
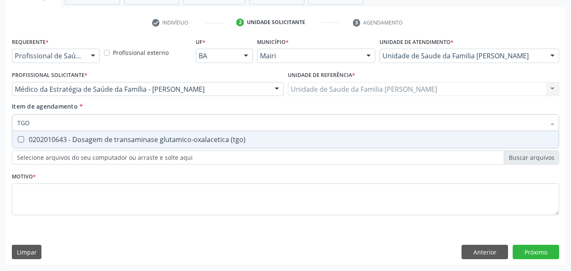
click at [95, 143] on div "0202010643 - Dosagem de transaminase glutamico-oxalacetica (tgo)" at bounding box center [285, 139] width 536 height 7
checkbox \(tgo\) "true"
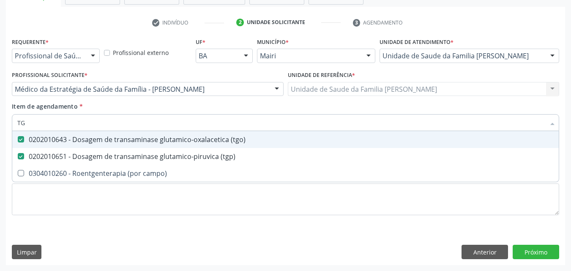
type input "T"
checkbox \(tgo\) "false"
checkbox \(tgp\) "false"
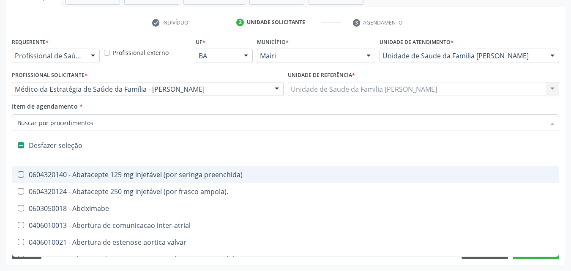
type input "G"
checkbox percutanea "true"
checkbox estimulo "true"
checkbox \(bilateral\) "true"
checkbox adolescente\) "true"
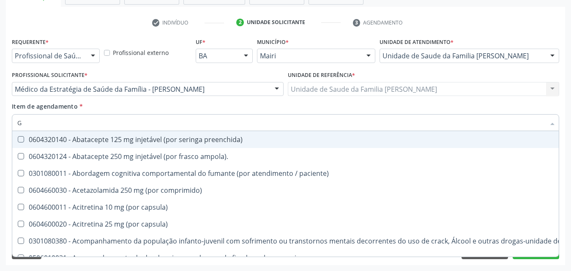
type input "GL"
checkbox ampola\) "true"
checkbox bucomaxilofacial "true"
checkbox pé "true"
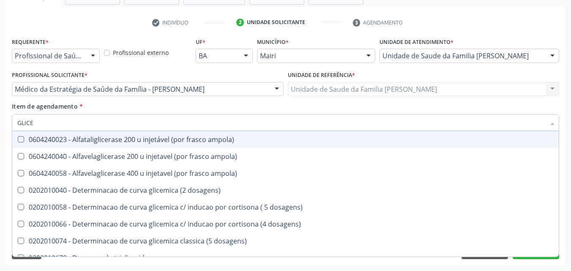
type input "GLICEM"
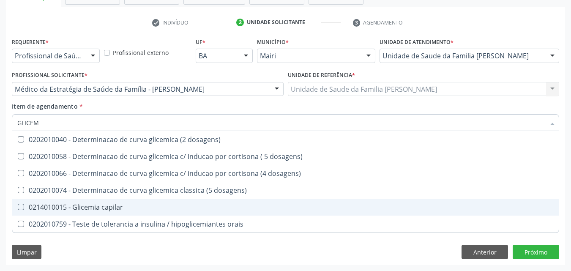
click at [111, 201] on span "0214010015 - Glicemia capilar" at bounding box center [285, 207] width 546 height 17
checkbox capilar "true"
type input "GLICE"
checkbox capilar "false"
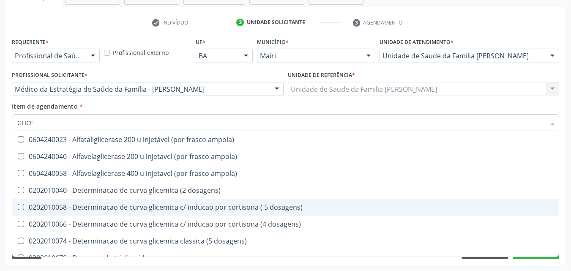
type input "GLIC"
checkbox capilar "false"
type input "G"
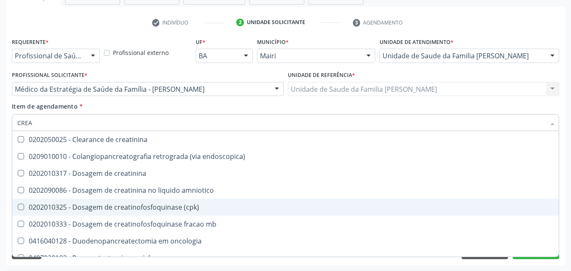
type input "CREAT"
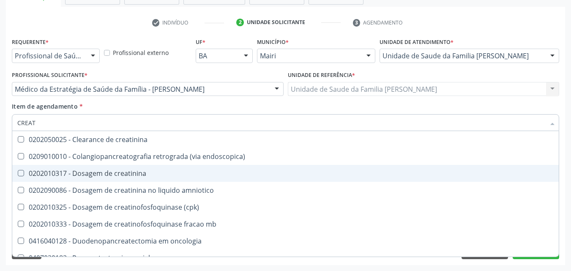
click at [115, 176] on div "0202010317 - Dosagem de creatinina" at bounding box center [285, 173] width 536 height 7
checkbox creatinina "true"
type input "CREA"
checkbox creatinina "false"
checkbox \(cpk\) "true"
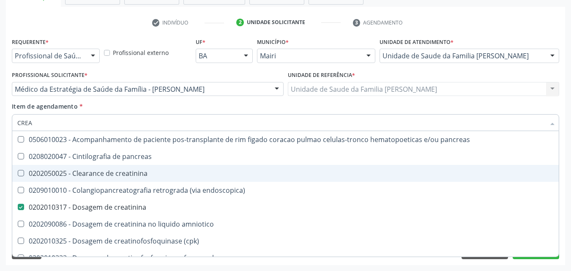
type input "CRE"
checkbox creatinina "false"
checkbox oncologia "true"
type input "CR"
checkbox oncologia "false"
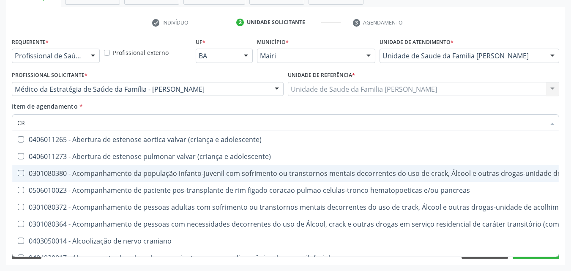
type input "C"
checkbox creatinina "false"
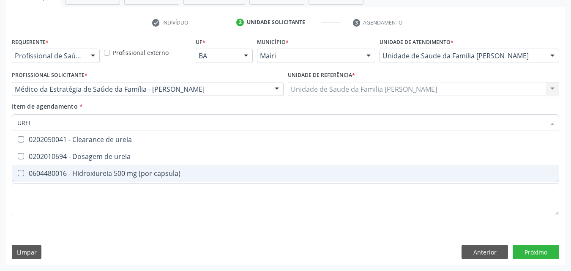
type input "UREIA"
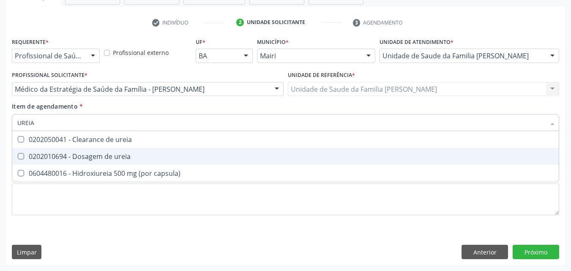
click at [123, 153] on div "0202010694 - Dosagem de ureia" at bounding box center [285, 156] width 536 height 7
checkbox ureia "true"
type input "URE"
checkbox ureia "false"
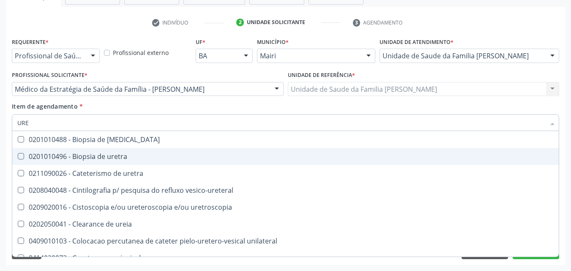
type input "UR"
checkbox ureia "false"
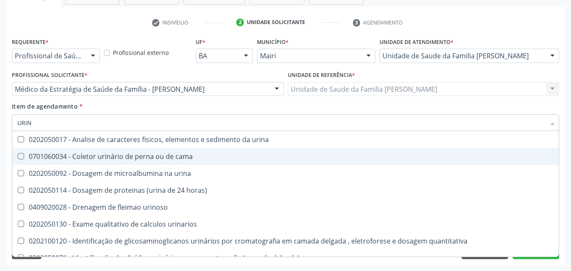
type input "URINA"
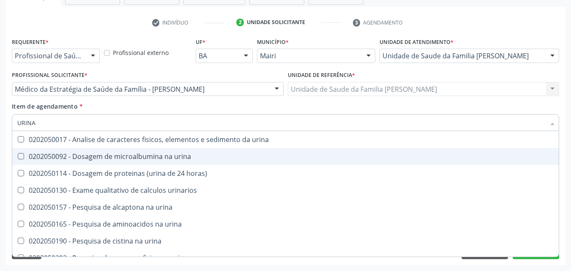
click at [123, 153] on div "0202050092 - Dosagem de microalbumina na urina" at bounding box center [285, 156] width 536 height 7
checkbox urina "true"
type input "URIN"
checkbox urina "false"
checkbox horas\) "true"
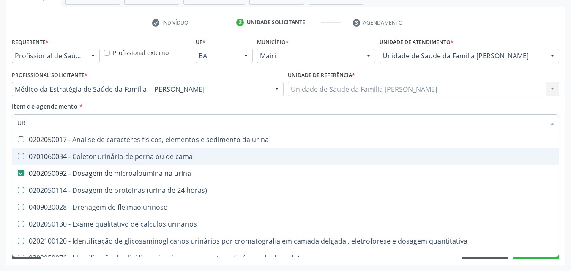
type input "U"
checkbox urina "false"
checkbox urinaria "false"
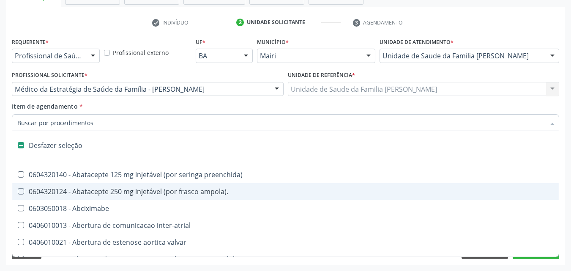
type input "V"
checkbox \(unilateral\) "true"
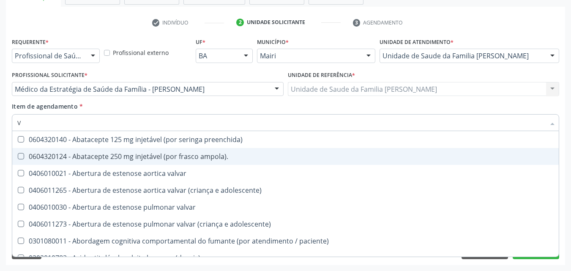
type input "VI"
checkbox cardiovascular "true"
checkbox \(tgp\) "false"
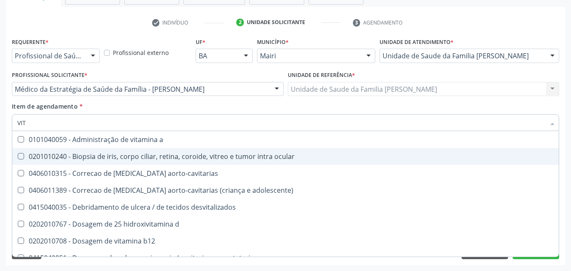
type input "VITA"
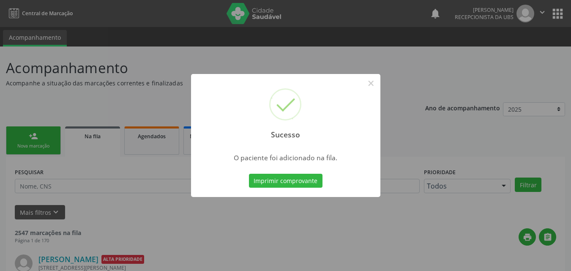
scroll to position [8, 0]
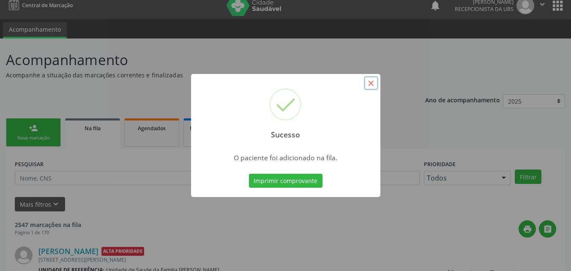
click at [369, 84] on button "×" at bounding box center [371, 83] width 14 height 14
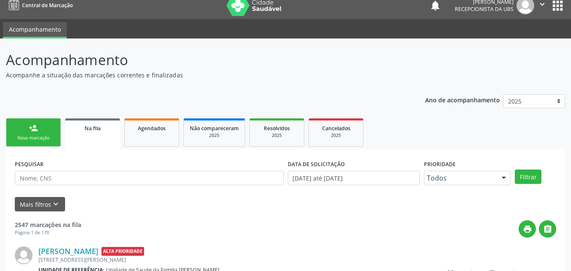
click at [52, 125] on link "person_add Nova marcação" at bounding box center [33, 132] width 55 height 28
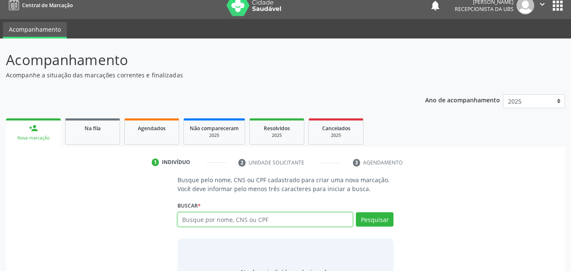
click at [233, 219] on input "text" at bounding box center [266, 219] width 176 height 14
type input "703404703000100"
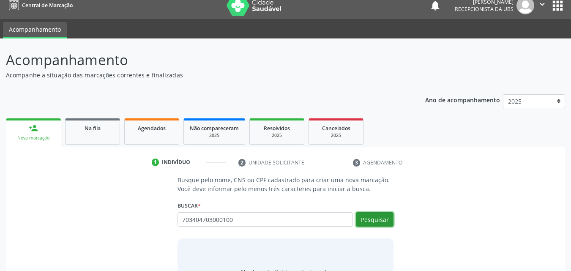
click at [386, 217] on button "Pesquisar" at bounding box center [375, 219] width 38 height 14
type input "703404703000100"
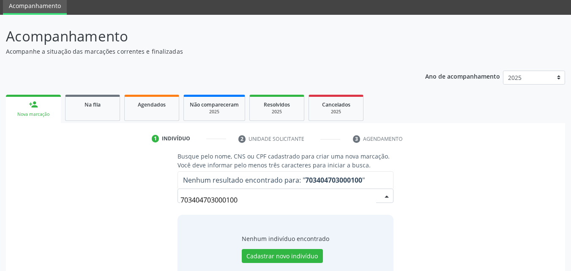
scroll to position [55, 0]
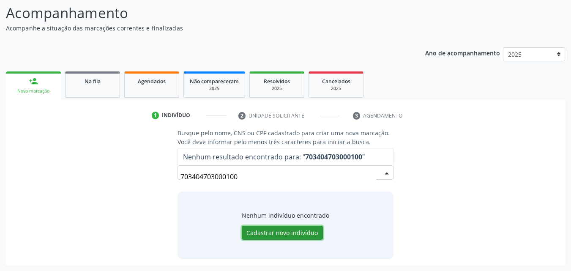
click at [285, 231] on button "Cadastrar novo indivíduo" at bounding box center [282, 233] width 81 height 14
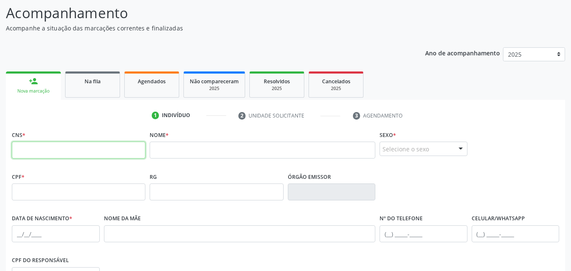
click at [111, 149] on input "text" at bounding box center [79, 150] width 134 height 17
type input "703 4047 0300 0100"
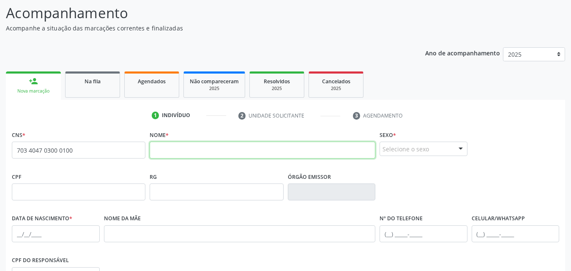
click at [186, 154] on input "text" at bounding box center [263, 150] width 226 height 17
type input "JOAO DE JESUS"
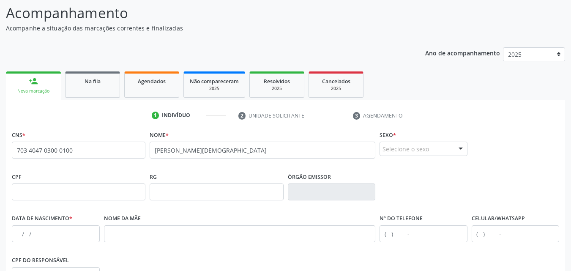
click at [414, 149] on div "Selecione o sexo" at bounding box center [424, 149] width 88 height 14
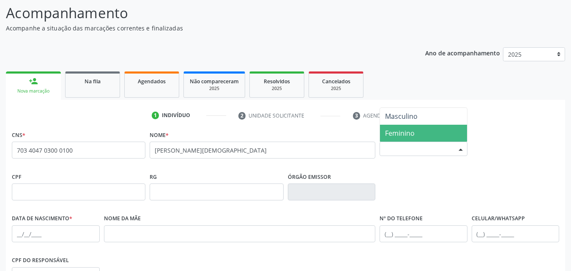
click at [412, 132] on span "Feminino" at bounding box center [400, 132] width 30 height 9
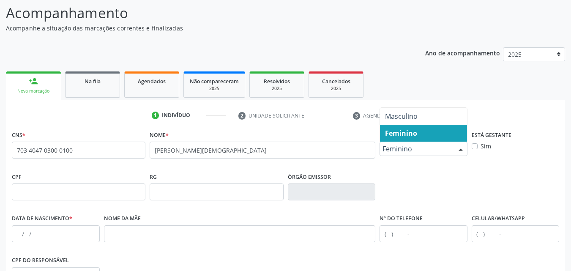
click at [417, 145] on span "Feminino" at bounding box center [416, 149] width 68 height 8
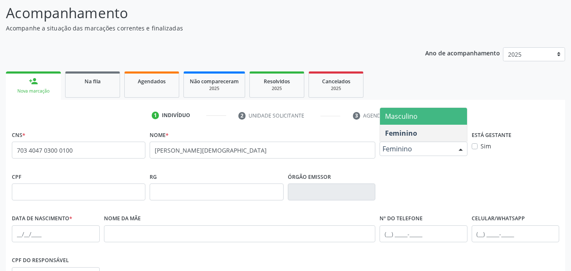
click at [421, 118] on span "Masculino" at bounding box center [423, 116] width 87 height 17
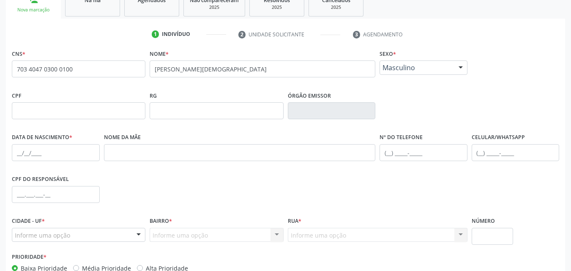
scroll to position [139, 0]
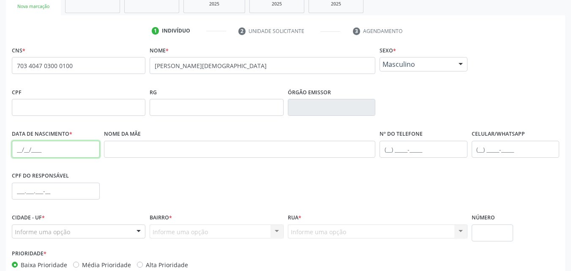
click at [39, 147] on input "text" at bounding box center [56, 149] width 88 height 17
type input "09/08/1977"
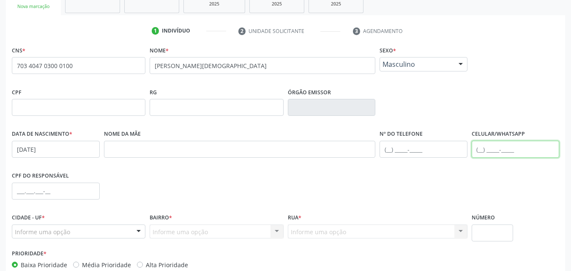
click at [514, 150] on input "text" at bounding box center [516, 149] width 88 height 17
click at [529, 147] on input "(64) 99908-6432" at bounding box center [516, 149] width 88 height 17
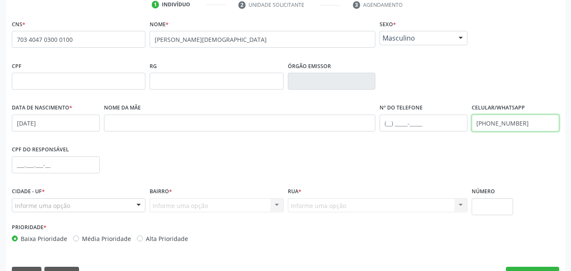
scroll to position [187, 0]
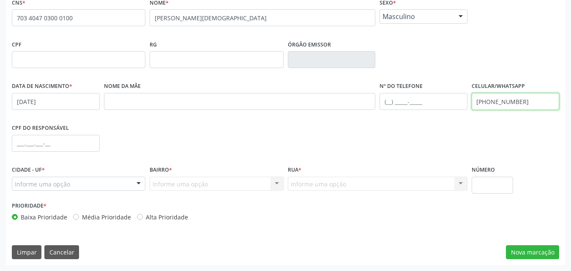
type input "(64) 99908-6432"
click at [175, 219] on label "Alta Prioridade" at bounding box center [167, 217] width 42 height 9
click at [143, 219] on input "Alta Prioridade" at bounding box center [140, 217] width 6 height 8
radio input "true"
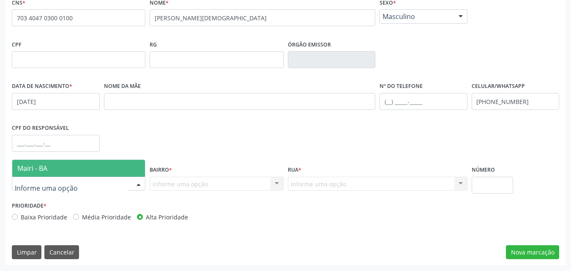
click at [131, 183] on div "Mairi - BA Nenhum resultado encontrado para: " " Nenhuma opção encontrada" at bounding box center [79, 184] width 134 height 14
click at [97, 161] on span "Mairi - BA" at bounding box center [78, 168] width 133 height 17
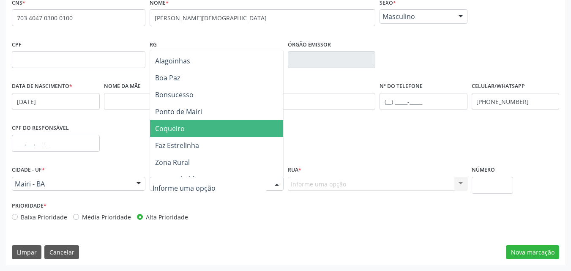
scroll to position [85, 0]
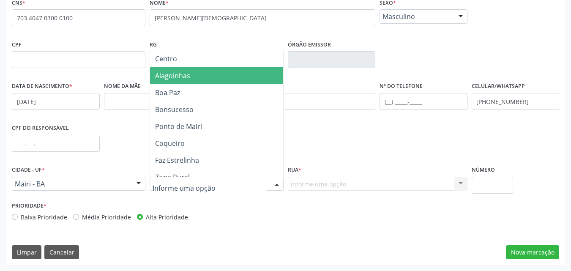
click at [194, 67] on span "Alagoinhas" at bounding box center [216, 75] width 133 height 17
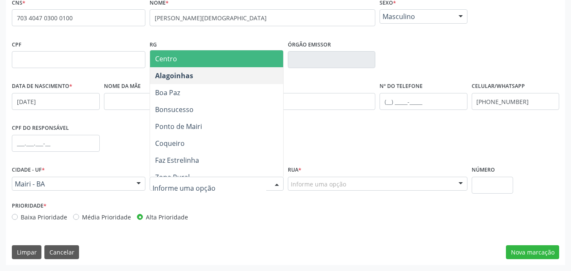
click at [194, 62] on span "Centro" at bounding box center [216, 58] width 133 height 17
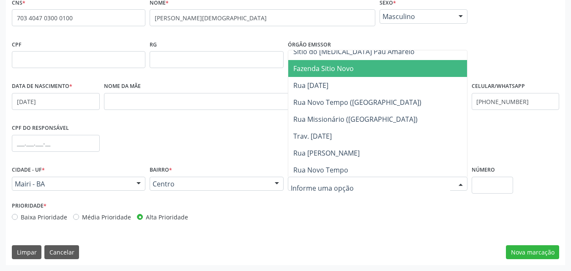
scroll to position [423, 0]
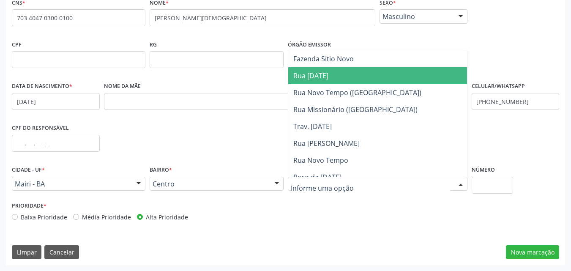
click at [328, 72] on span "Rua 07 de Setembro" at bounding box center [310, 75] width 35 height 9
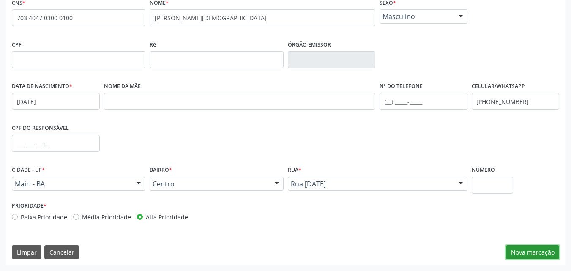
click at [518, 255] on button "Nova marcação" at bounding box center [532, 252] width 53 height 14
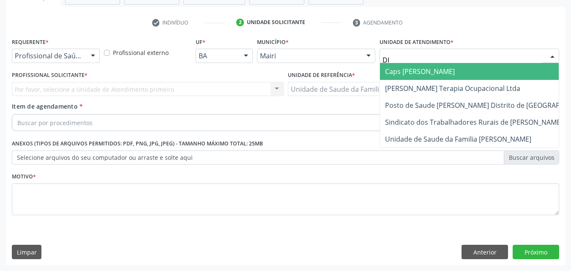
type input "DIL"
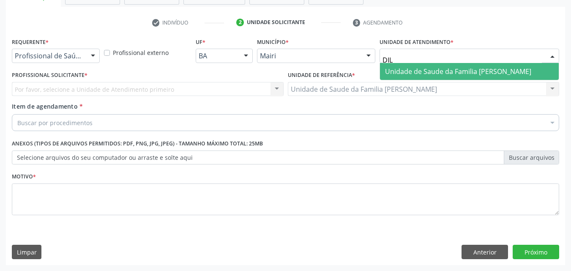
click at [423, 71] on span "Unidade de Saude da Familia [PERSON_NAME]" at bounding box center [458, 71] width 146 height 9
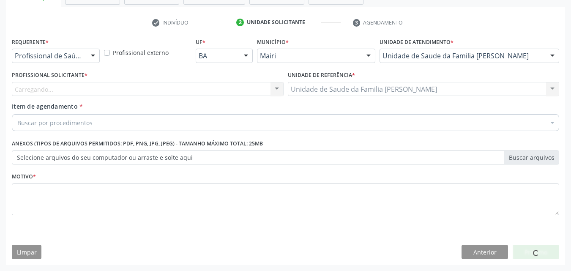
click at [29, 91] on div "Carregando... Nenhum resultado encontrado para: " " Não há nenhuma opção para s…" at bounding box center [148, 89] width 272 height 14
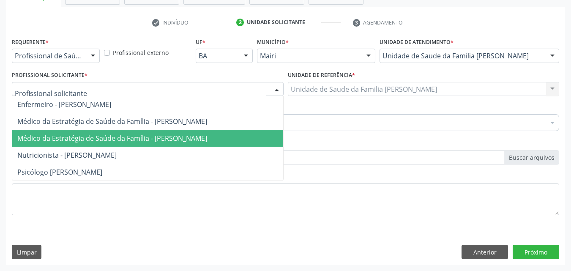
click at [68, 141] on span "Médico da Estratégia de Saúde da Família - [PERSON_NAME]" at bounding box center [112, 138] width 190 height 9
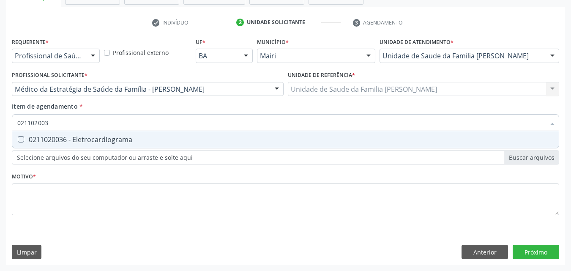
type input "0211020036"
click at [70, 137] on div "0211020036 - Eletrocardiograma" at bounding box center [285, 139] width 536 height 7
checkbox Eletrocardiograma "true"
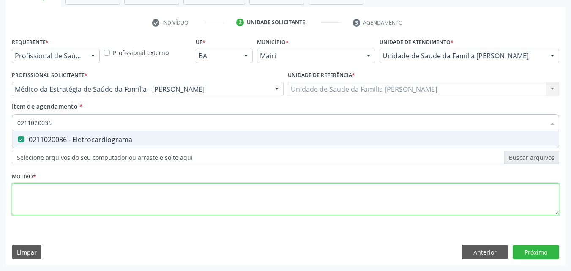
click at [50, 205] on div "Requerente * Profissional de Saúde Profissional de Saúde Paciente Nenhum result…" at bounding box center [285, 131] width 547 height 191
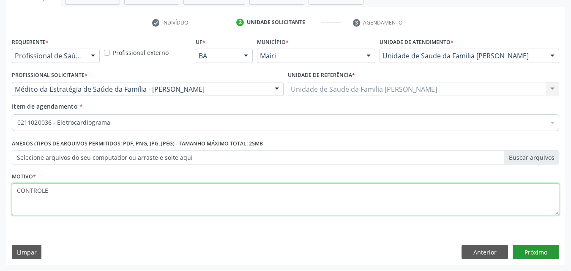
type textarea "CONTROLE"
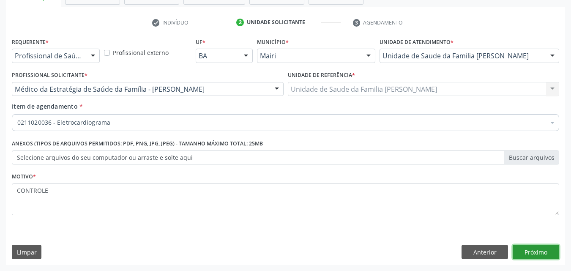
click at [541, 246] on button "Próximo" at bounding box center [536, 252] width 46 height 14
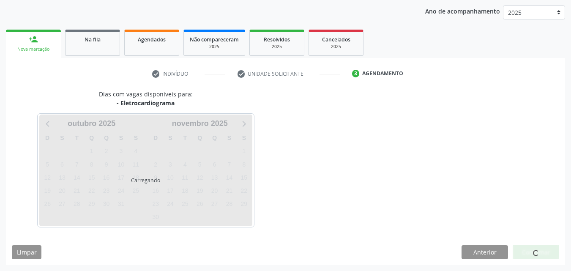
scroll to position [122, 0]
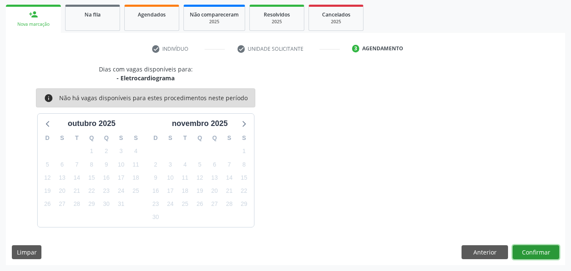
click at [540, 254] on button "Confirmar" at bounding box center [536, 252] width 46 height 14
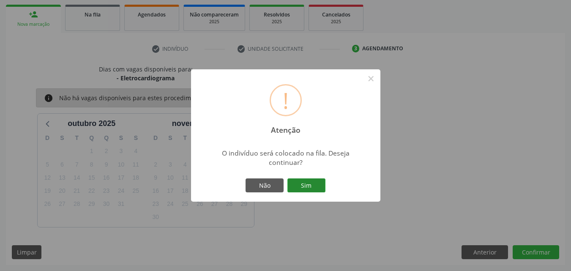
click at [320, 186] on button "Sim" at bounding box center [306, 185] width 38 height 14
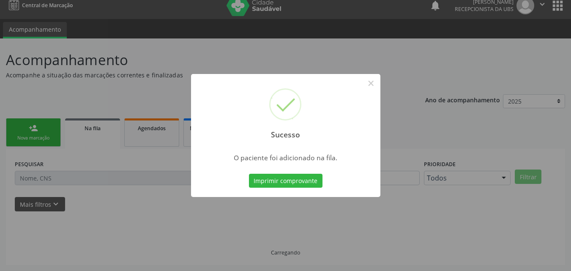
scroll to position [8, 0]
